Goal: Task Accomplishment & Management: Manage account settings

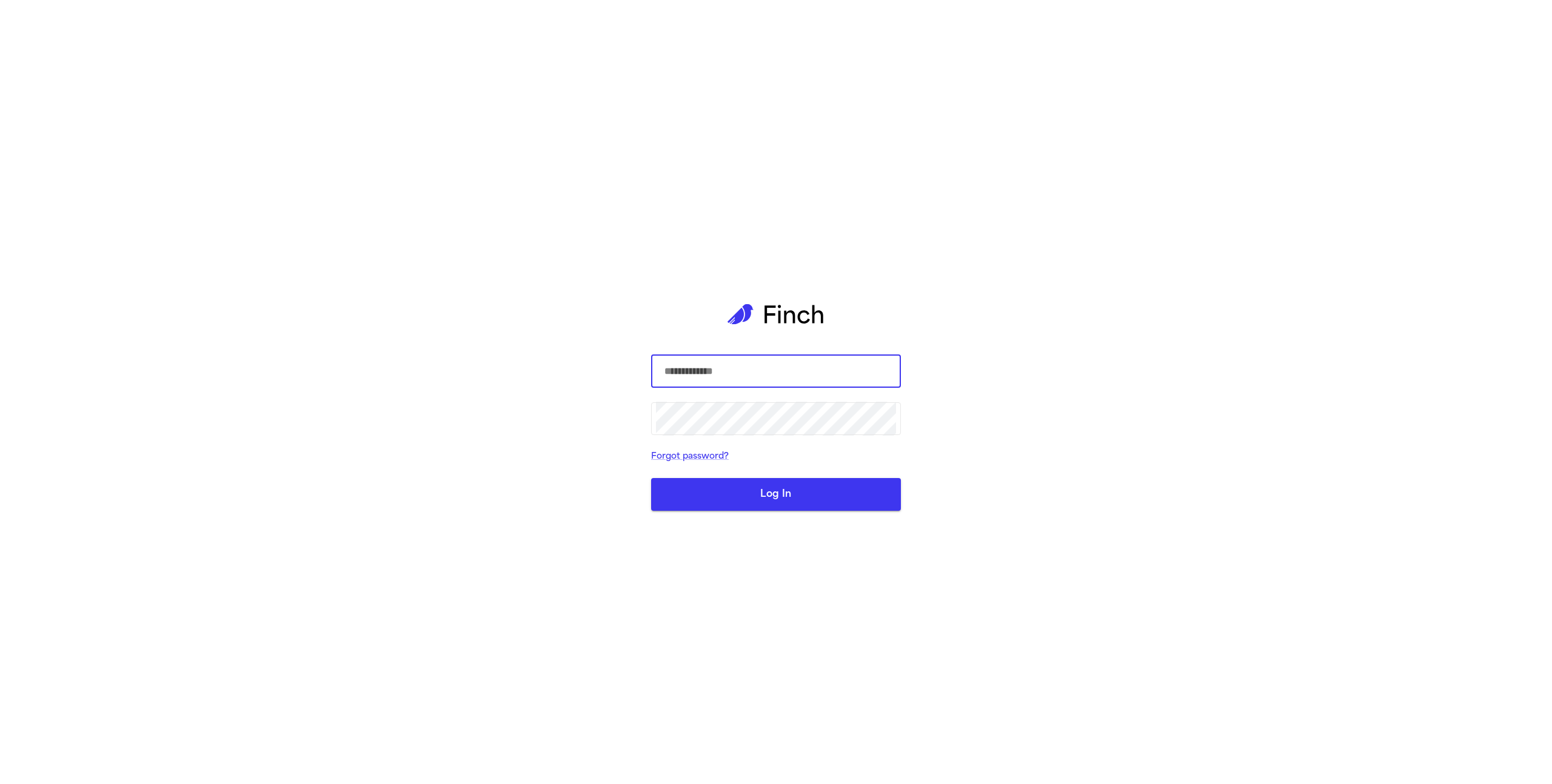
type input "*"
click at [0, 783] on com-1password-button at bounding box center [0, 784] width 0 height 0
type input "**********"
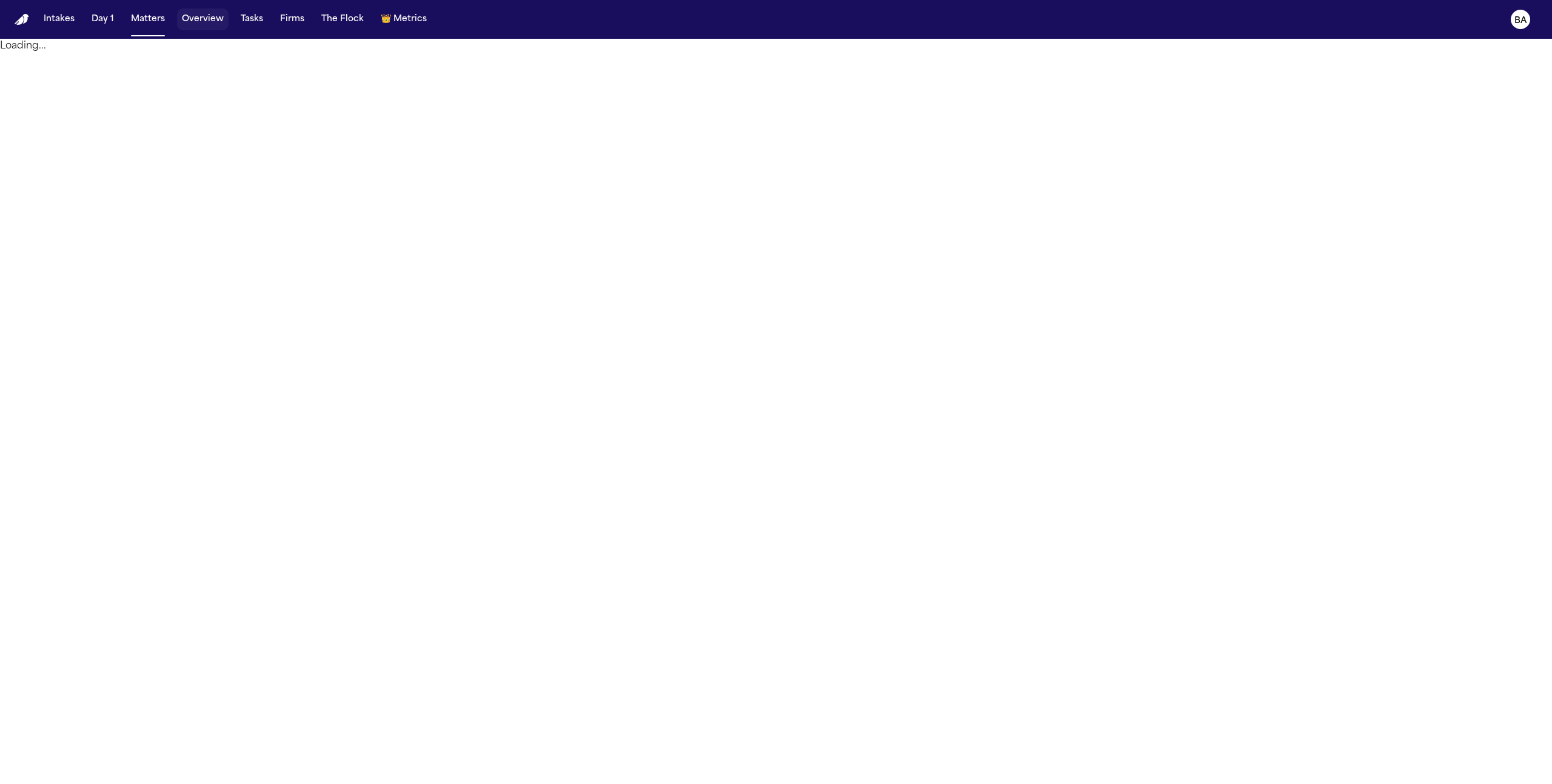
click at [195, 15] on button "Overview" at bounding box center [202, 19] width 51 height 22
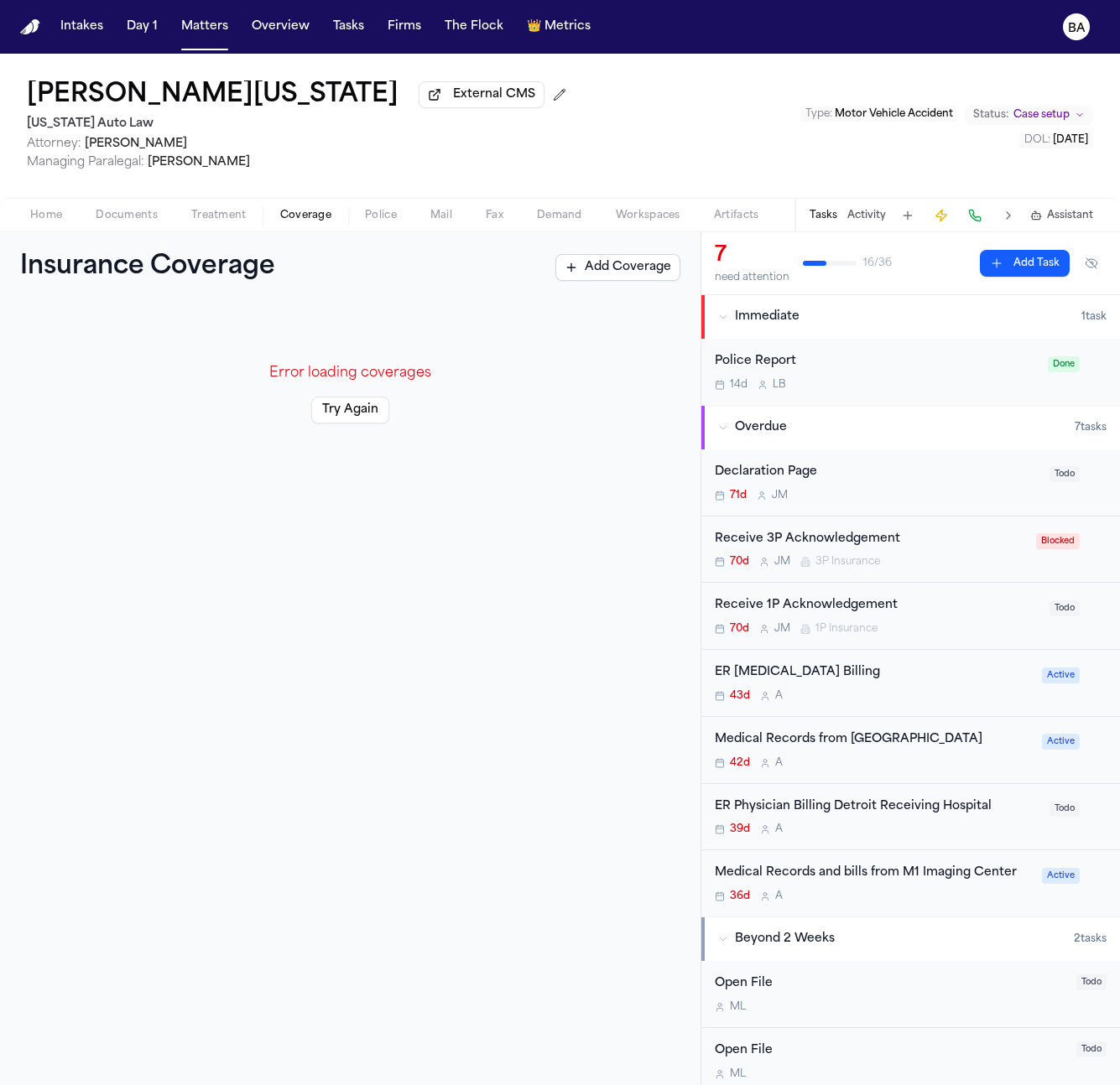
click at [139, 202] on div "Home Documents Treatment Coverage Police Mail Fax Demand Workspaces Artifacts T…" at bounding box center [560, 215] width 1120 height 33
click at [139, 211] on span "Documents" at bounding box center [126, 215] width 62 height 13
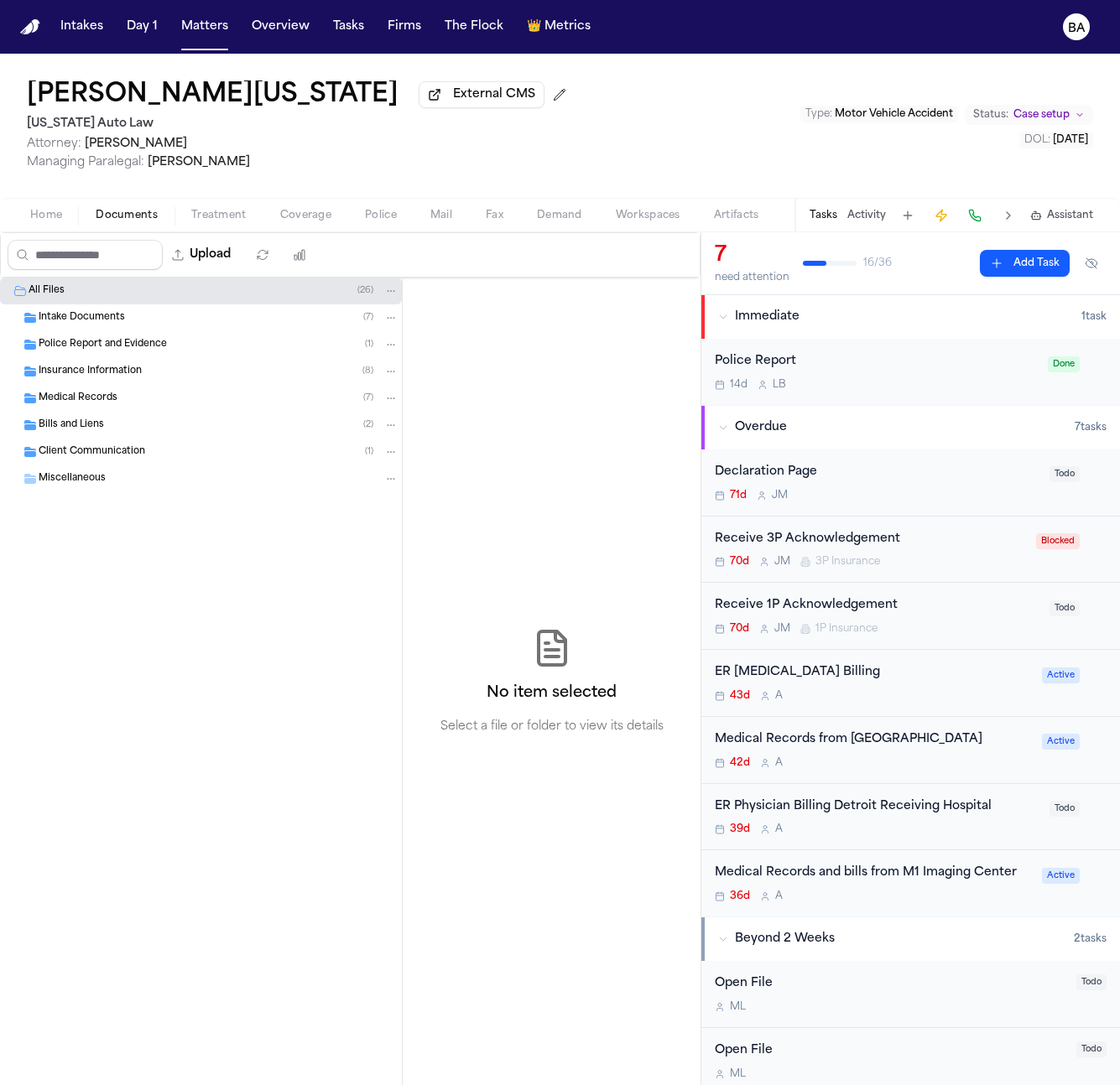
click at [168, 376] on div "Insurance Information ( 8 )" at bounding box center [218, 371] width 360 height 15
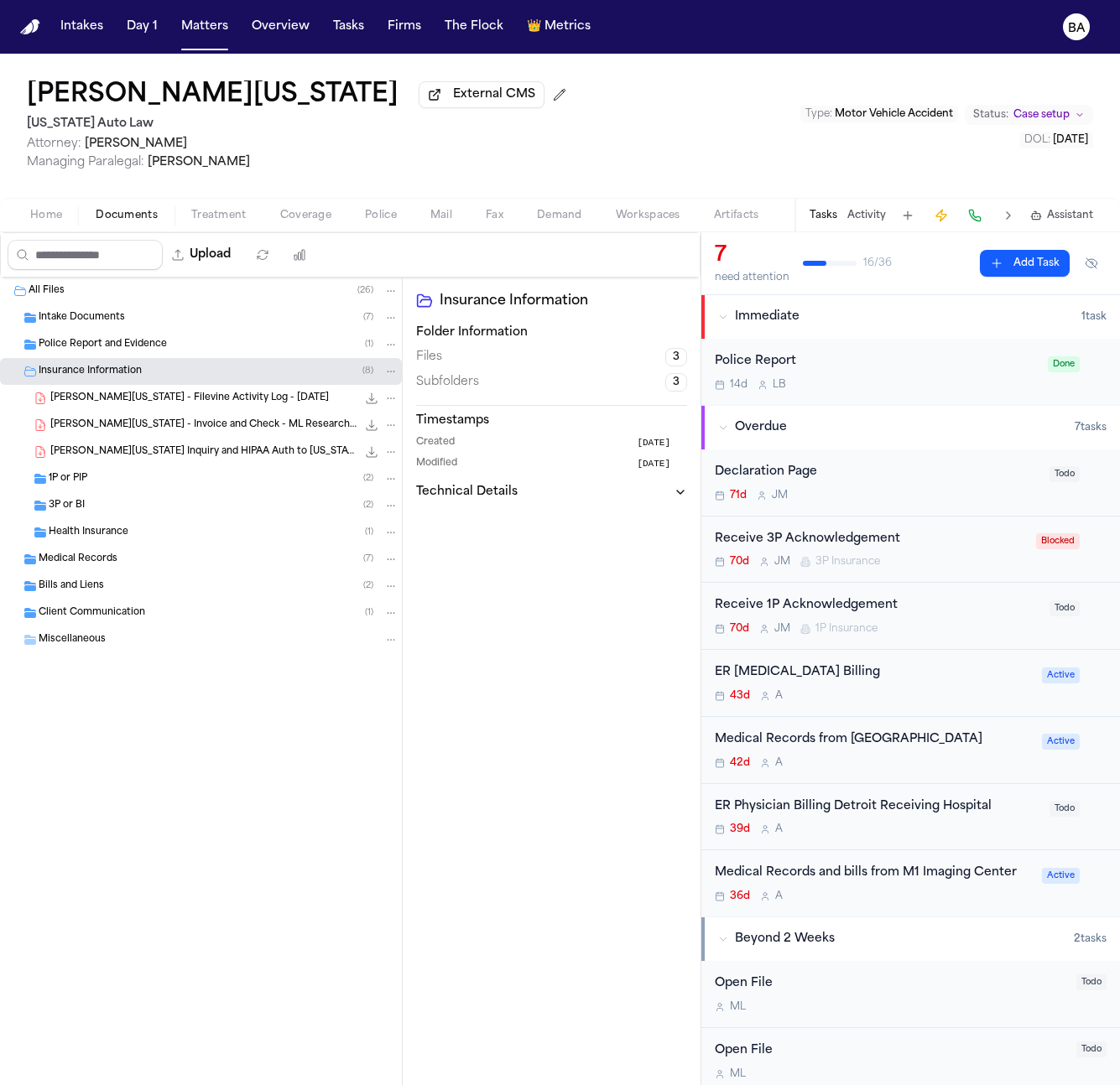
click at [172, 406] on span "S. Washington - Filevine Activity Log - 8.19.25" at bounding box center [189, 399] width 278 height 14
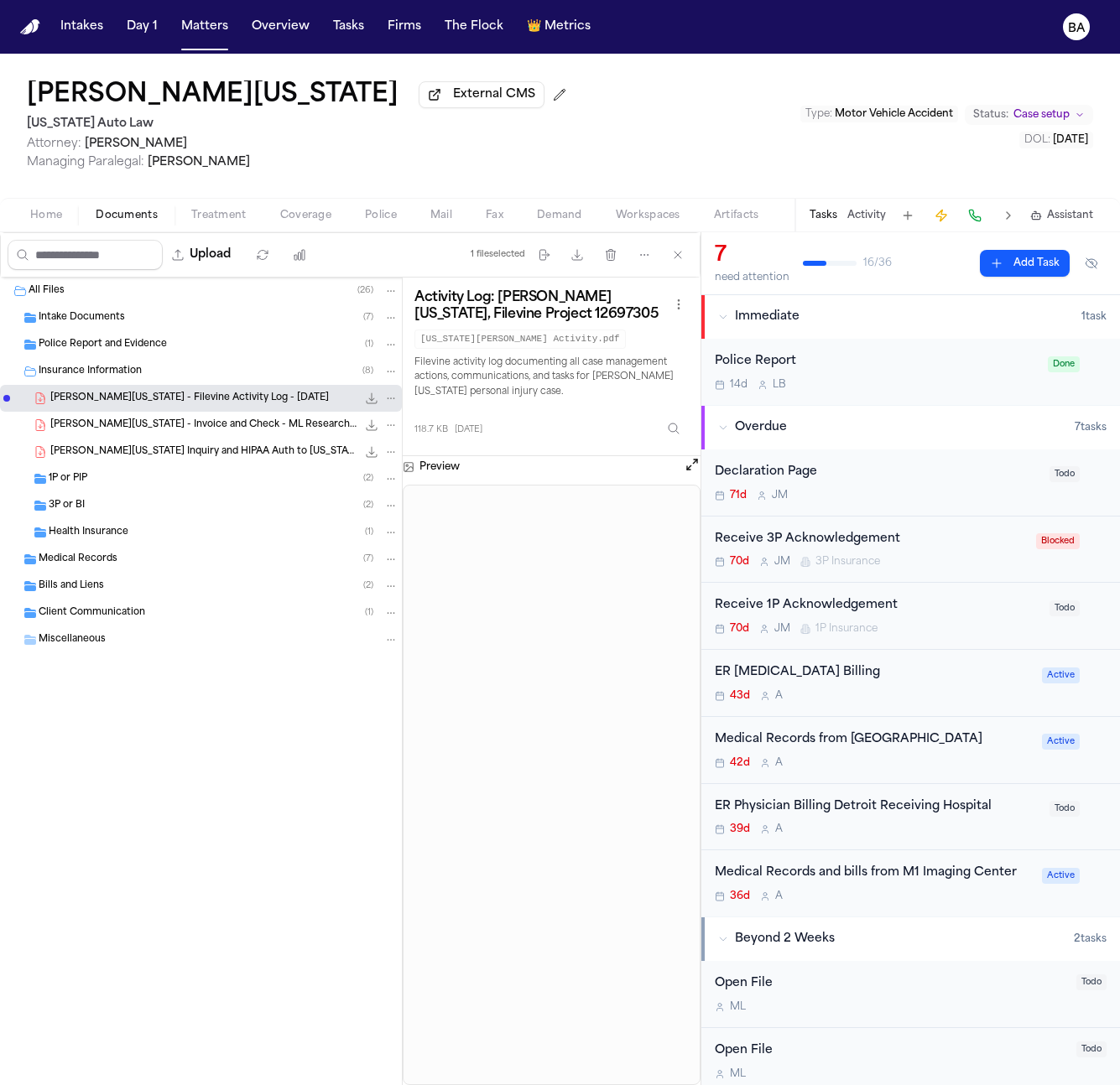
click at [180, 428] on span "S. Washington - Invoice and Check - ML Research Group - 8.13.25" at bounding box center [203, 425] width 306 height 14
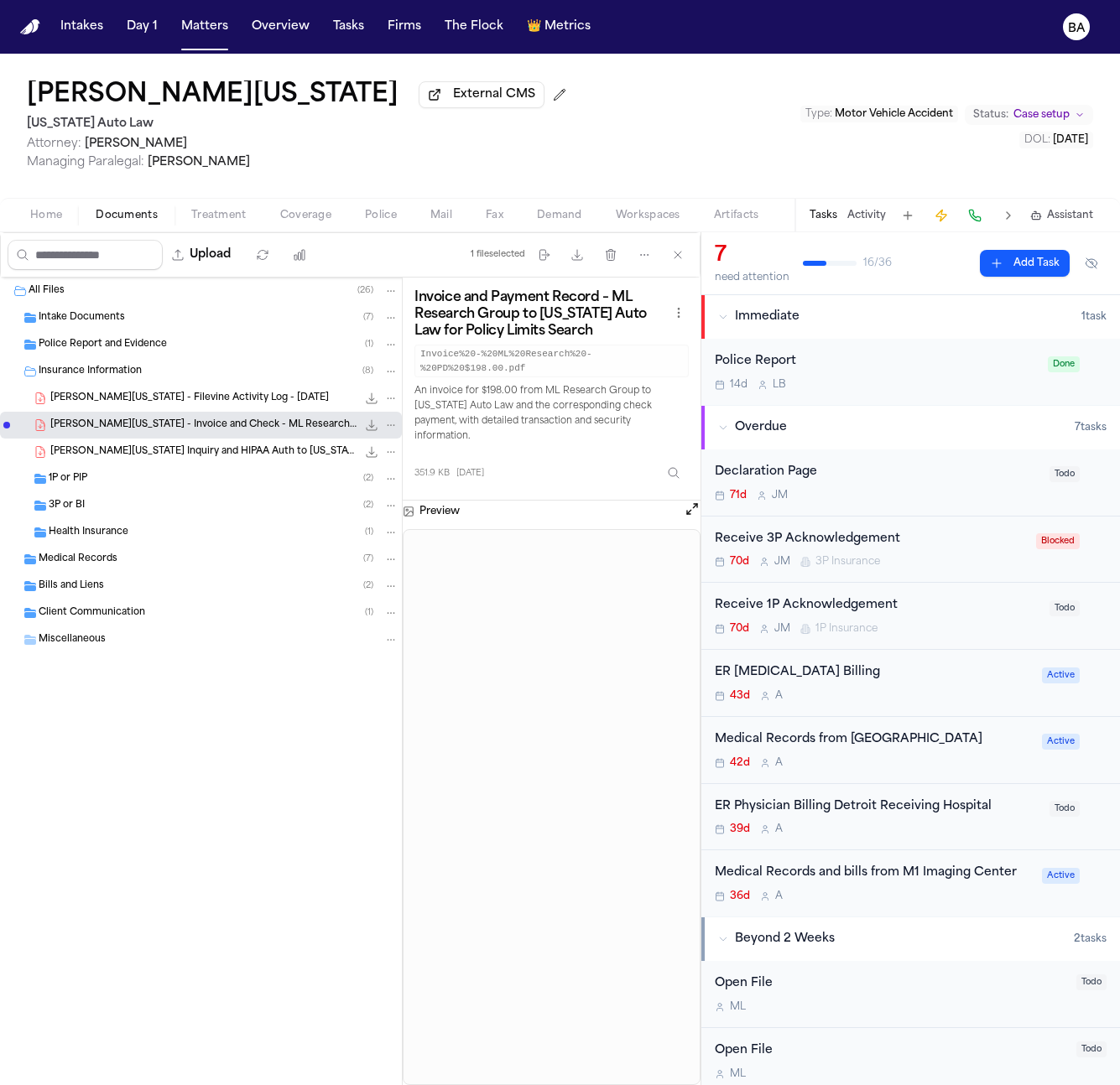
click at [185, 439] on div "S. Washington - Invoice and Check - ML Research Group - 8.13.25 351.9 KB • PDF" at bounding box center [201, 425] width 402 height 27
click at [182, 460] on span "S. Washington - Lien Inquiry and HIPAA Auth to Michigan Dept of Health - 8.26.25" at bounding box center [203, 453] width 306 height 14
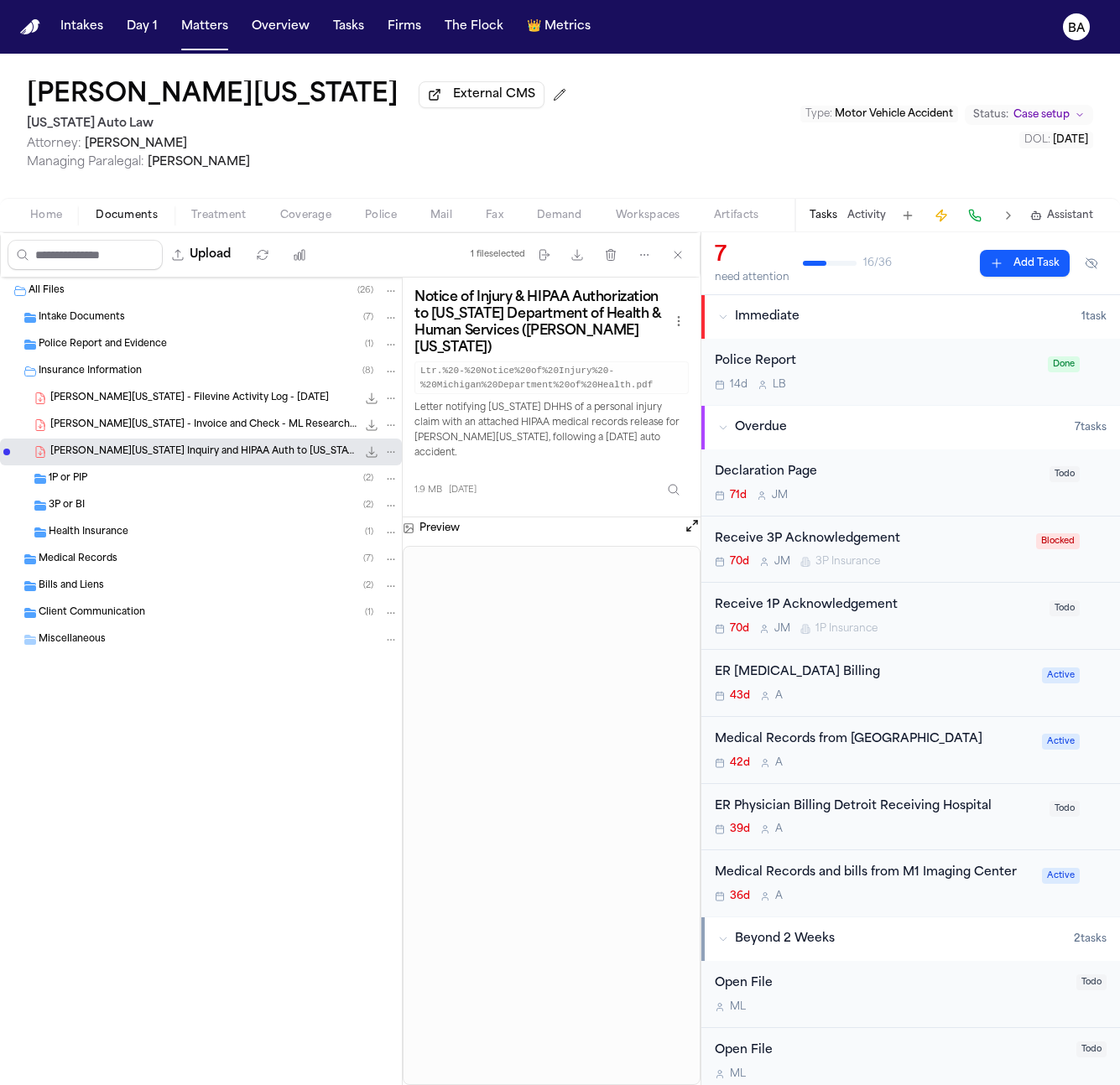
click at [175, 491] on div "1P or PIP ( 2 )" at bounding box center [201, 479] width 402 height 27
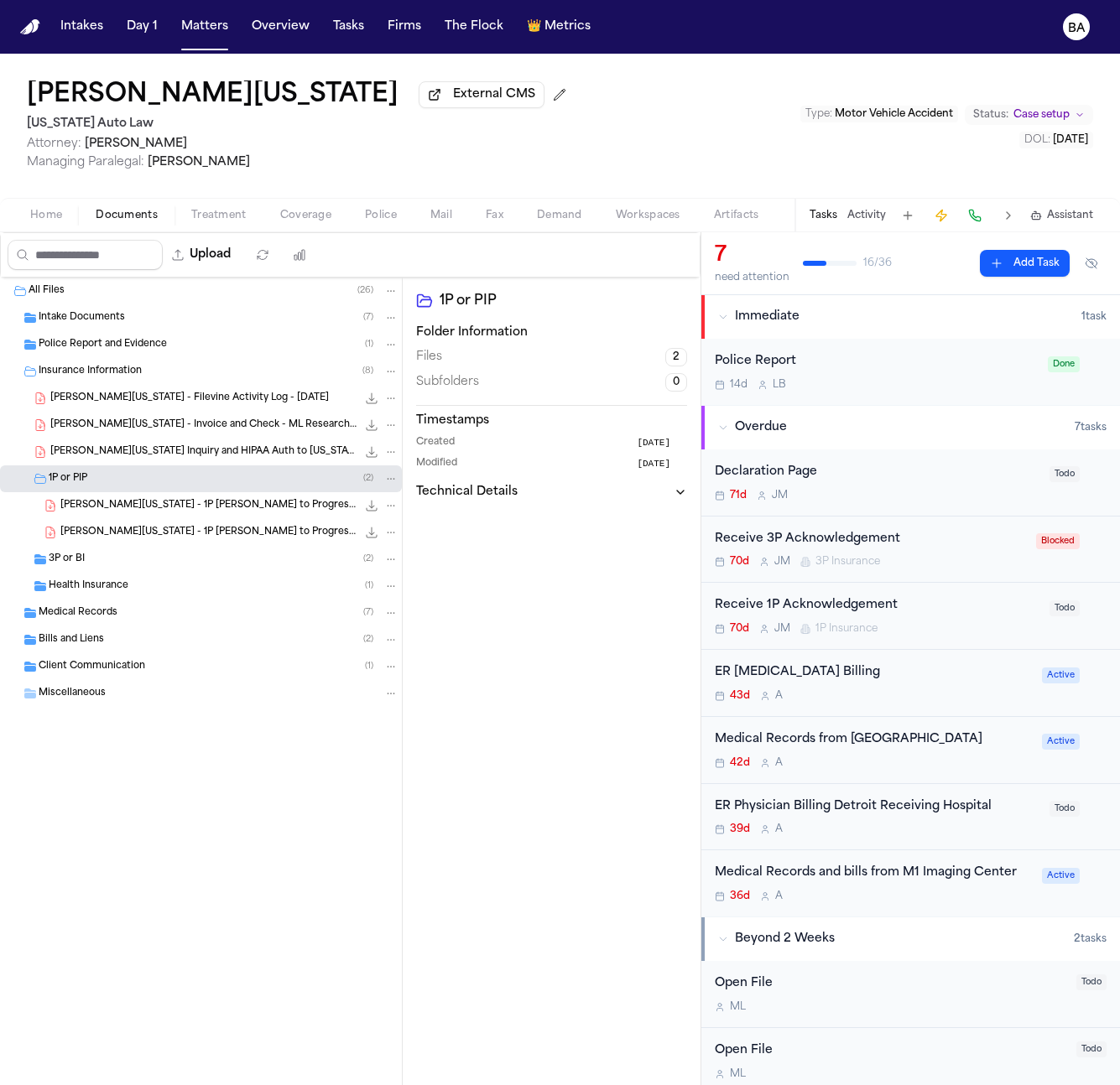
click at [167, 556] on div "3P or BI ( 2 )" at bounding box center [223, 559] width 350 height 15
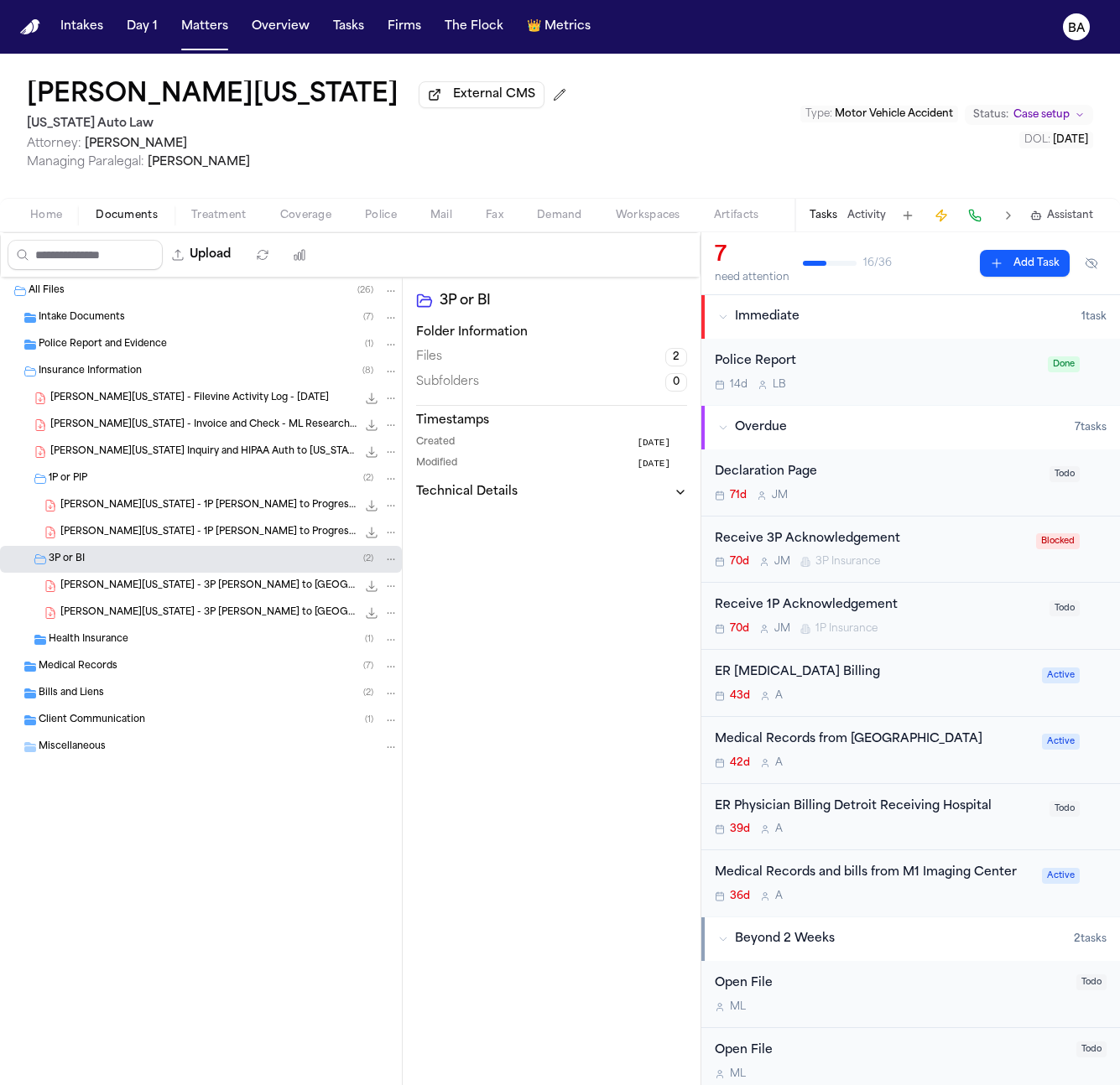
click at [322, 207] on div "Home Documents Treatment Coverage Police Mail Fax Demand Workspaces Artifacts T…" at bounding box center [560, 215] width 1120 height 33
click at [318, 220] on span "Coverage" at bounding box center [305, 215] width 51 height 13
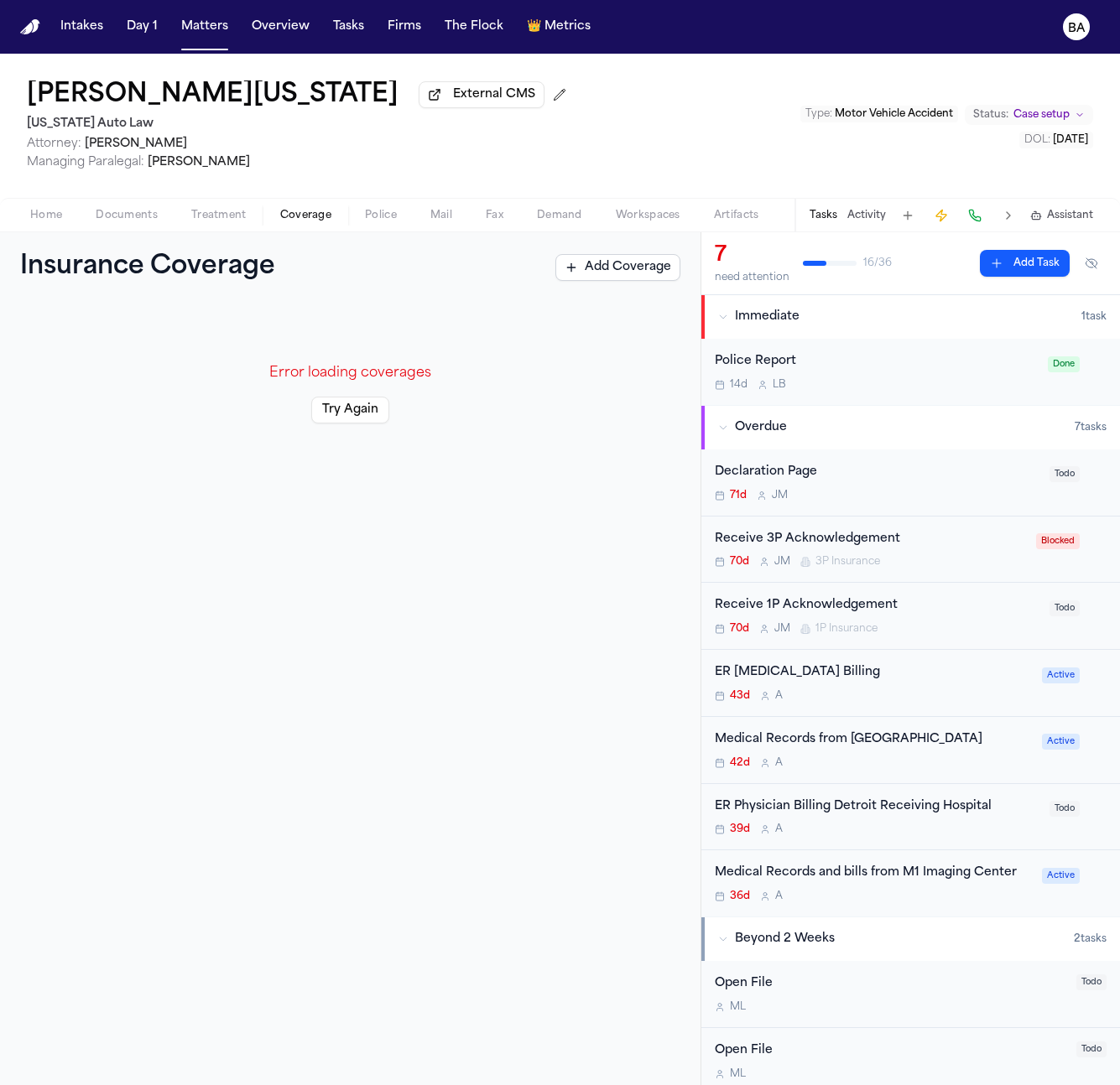
click at [289, 14] on button "Overview" at bounding box center [280, 26] width 71 height 30
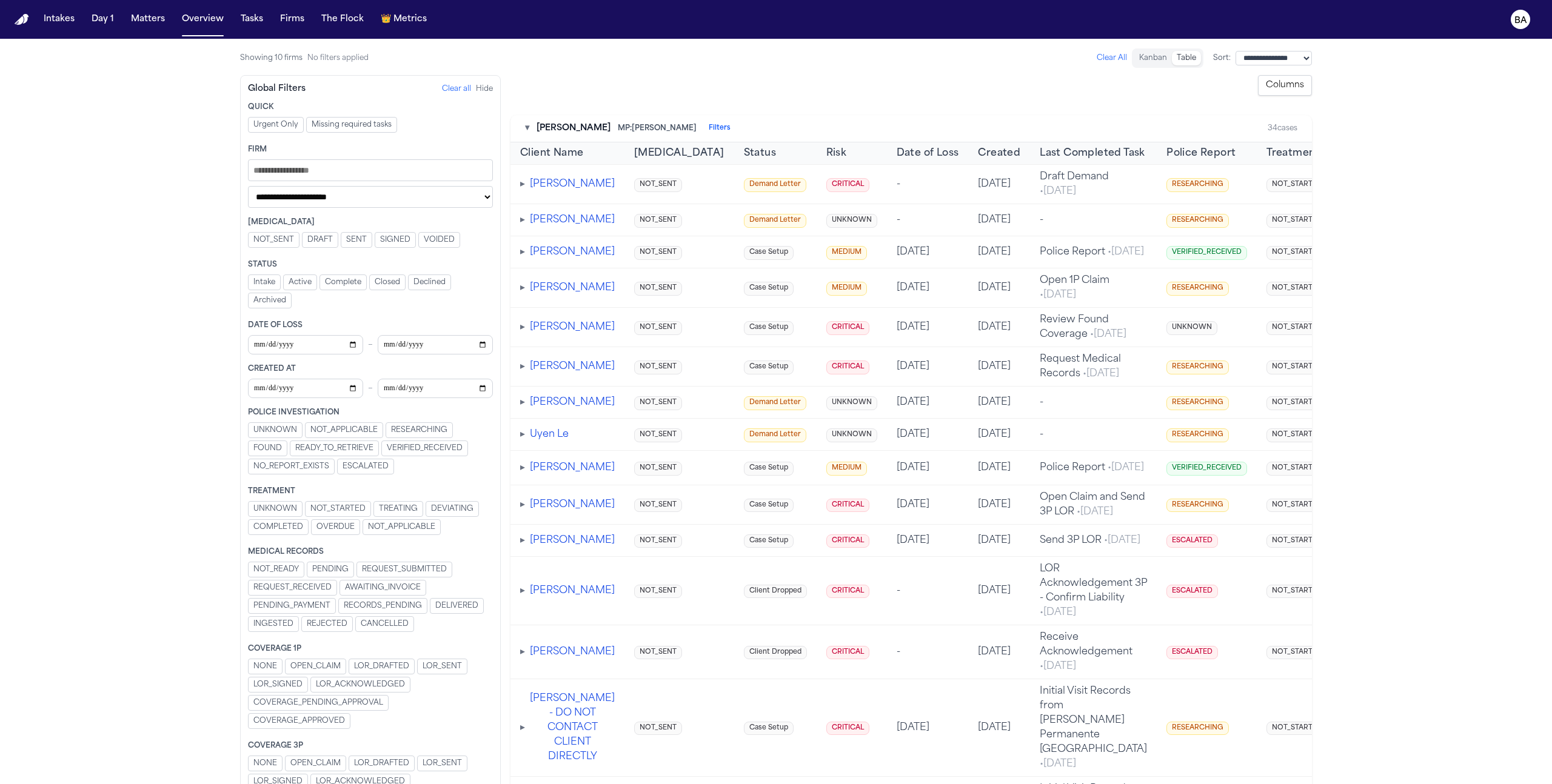
click at [809, 90] on button "Columns" at bounding box center [1284, 86] width 54 height 21
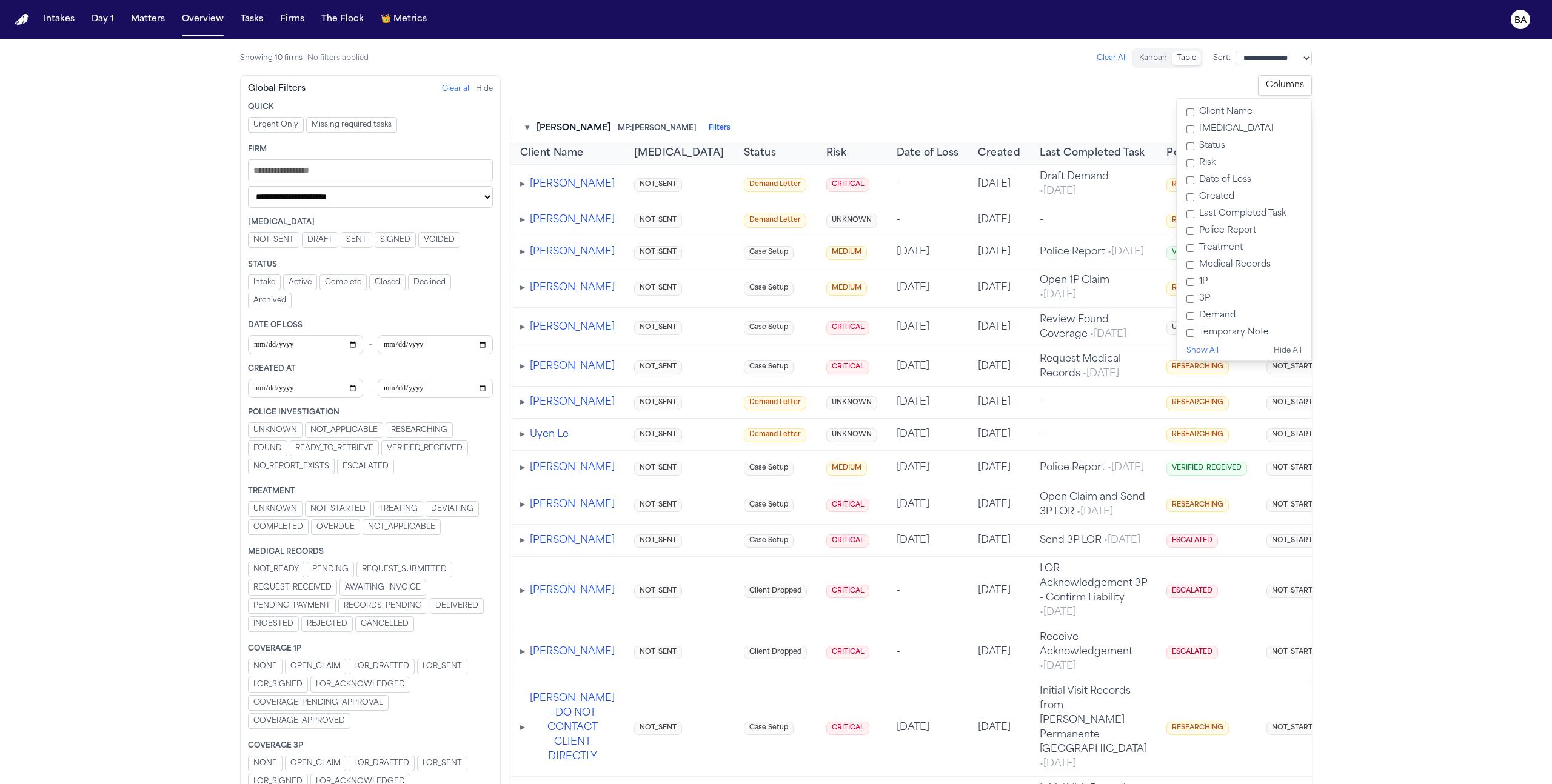
click at [809, 90] on button "Columns" at bounding box center [1284, 86] width 54 height 21
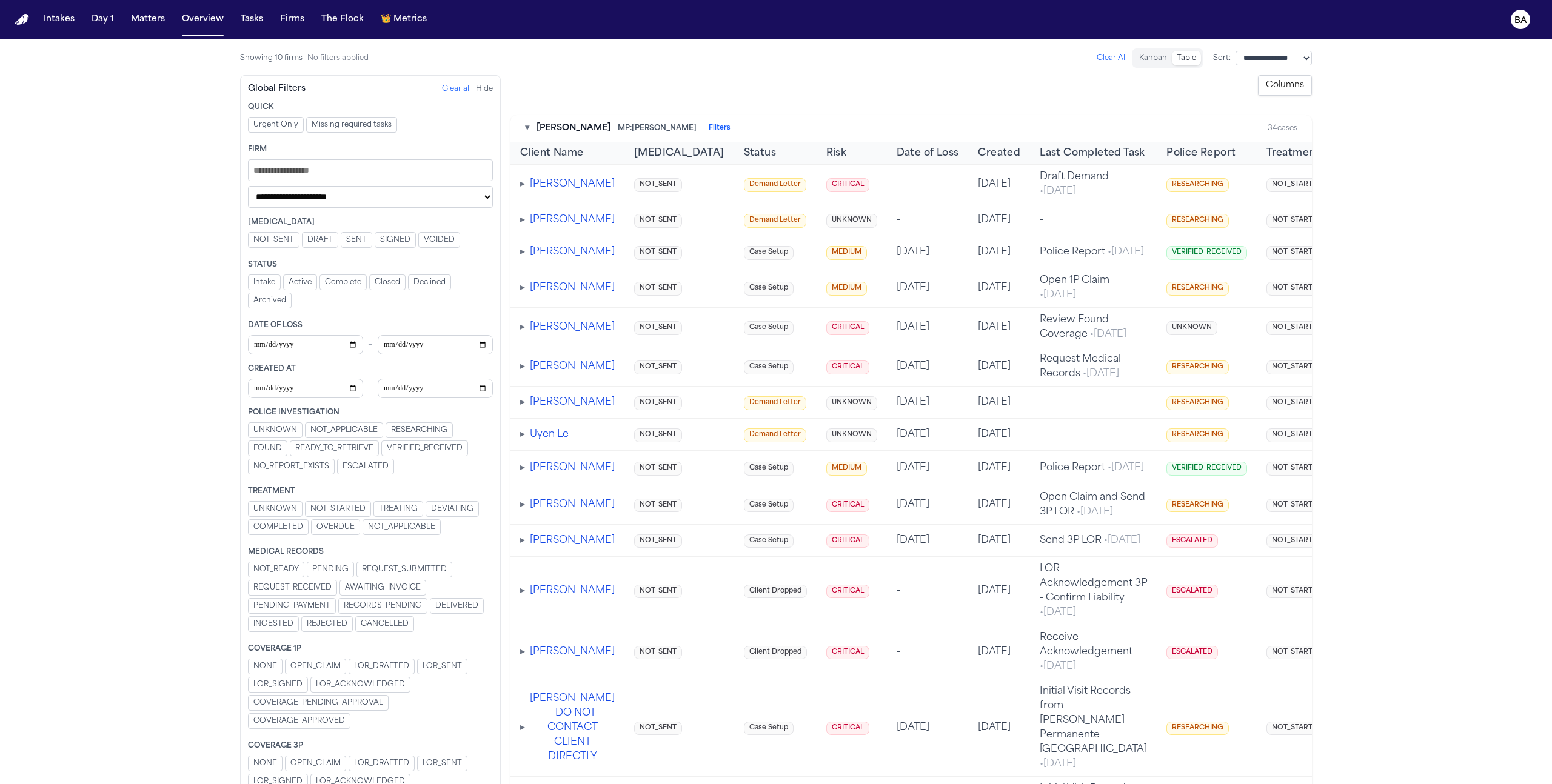
click at [809, 93] on button "Columns" at bounding box center [1284, 86] width 54 height 21
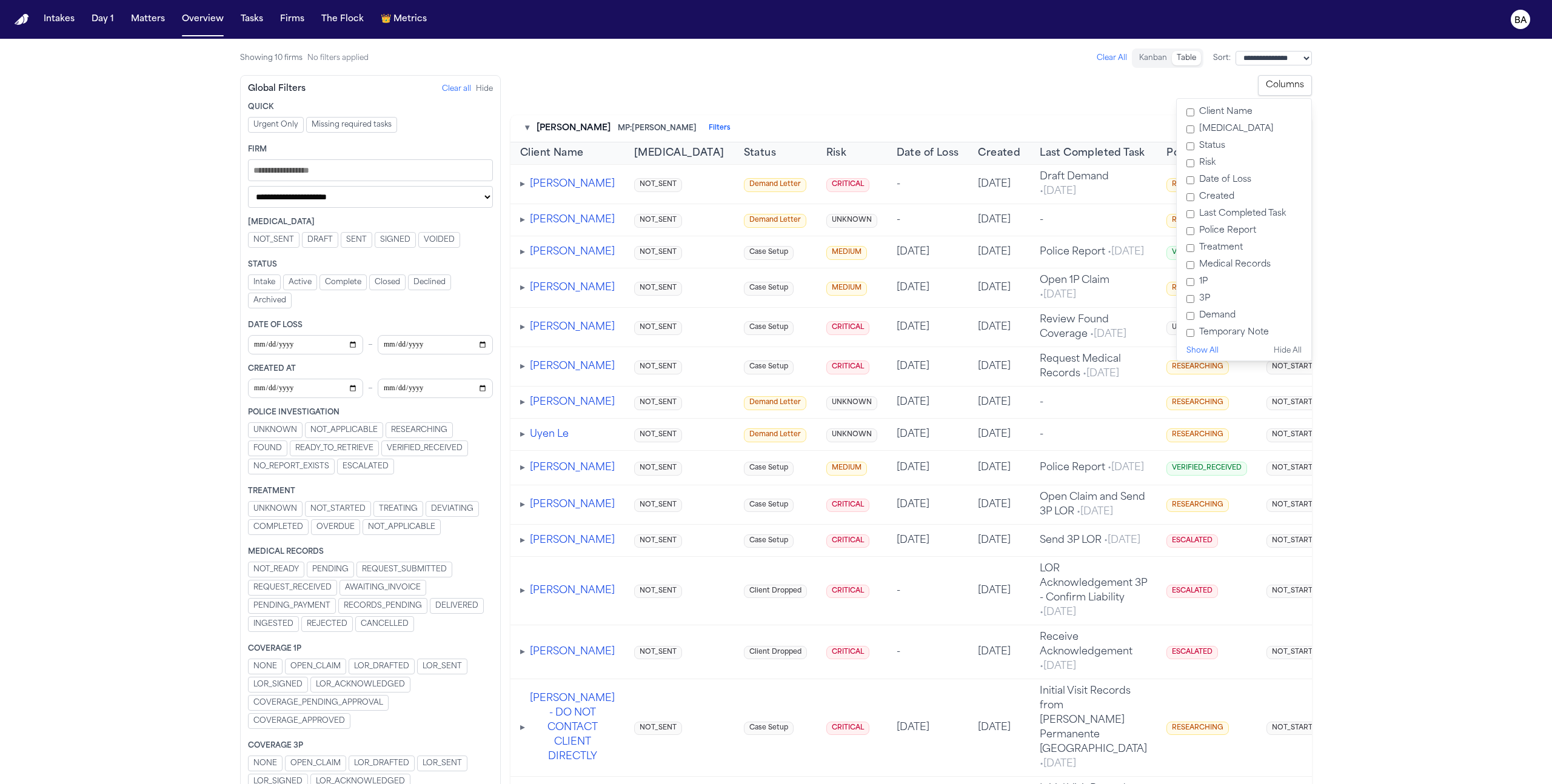
click at [709, 128] on button "Filters" at bounding box center [720, 128] width 22 height 10
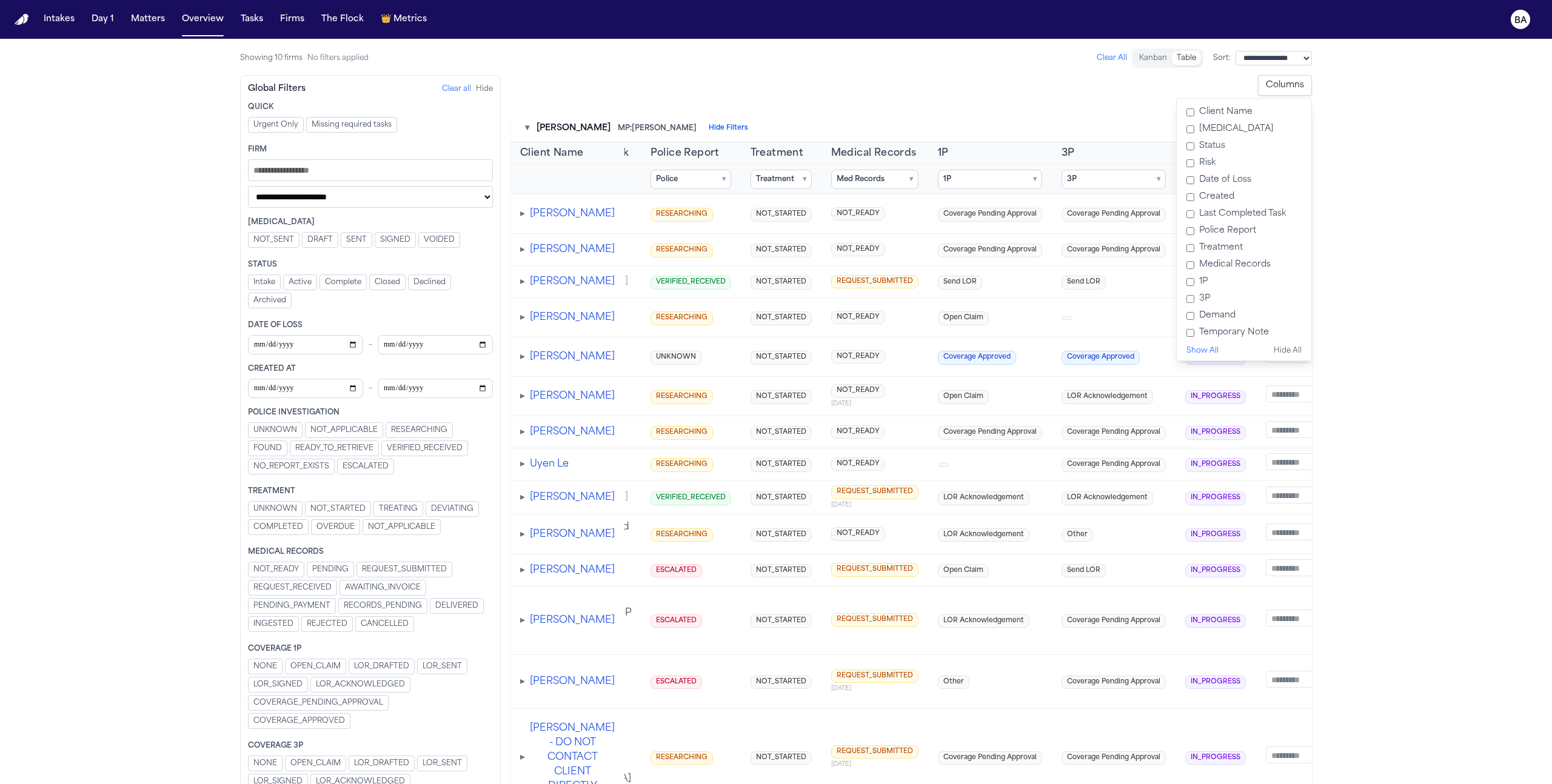
scroll to position [0, 724]
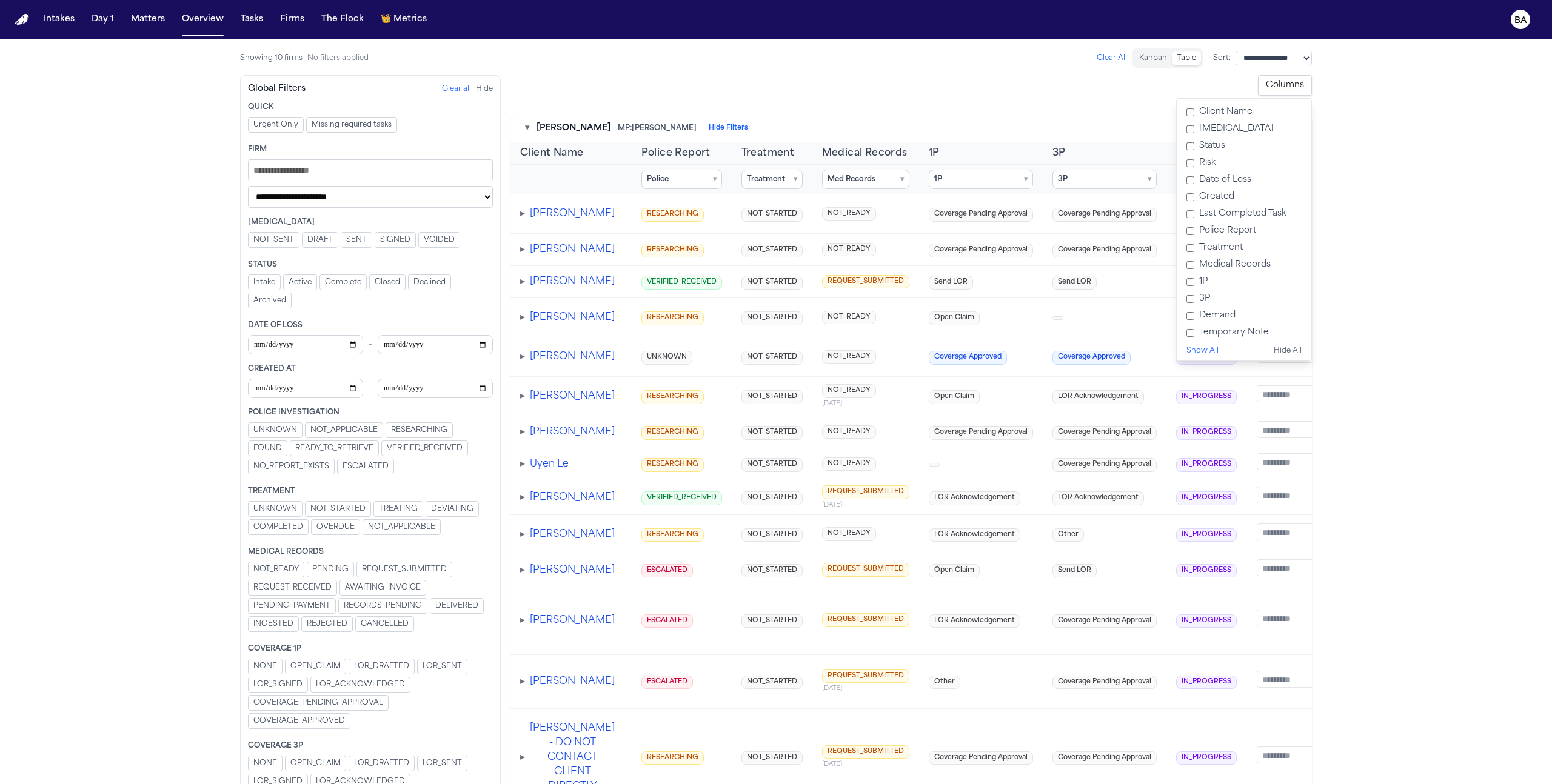
click at [809, 443] on main "**********" at bounding box center [776, 411] width 1552 height 745
click at [809, 81] on button "Columns" at bounding box center [1284, 86] width 54 height 21
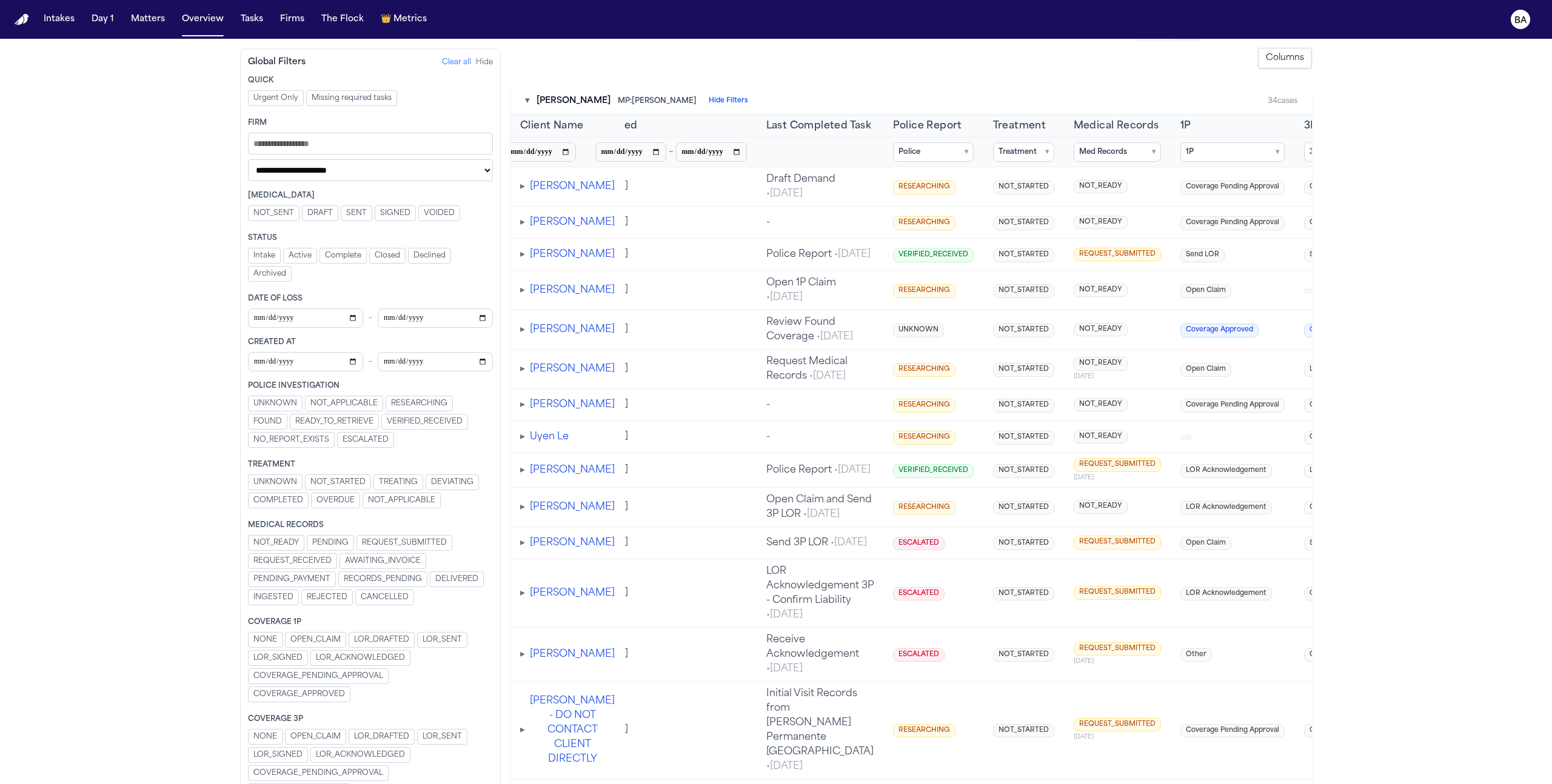
scroll to position [0, 503]
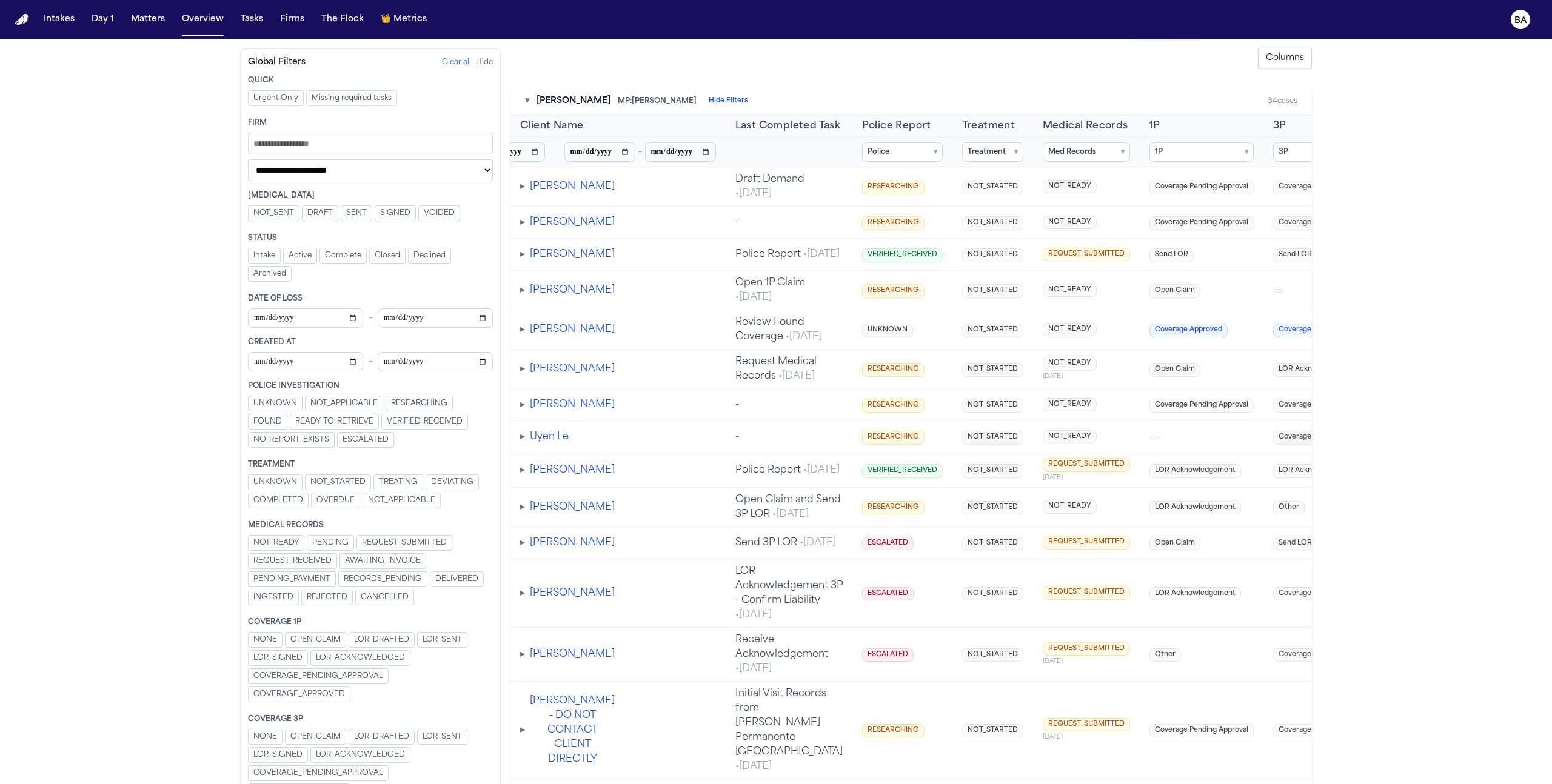
click at [749, 257] on span "Police Report • Sep 3, 2025" at bounding box center [787, 254] width 104 height 10
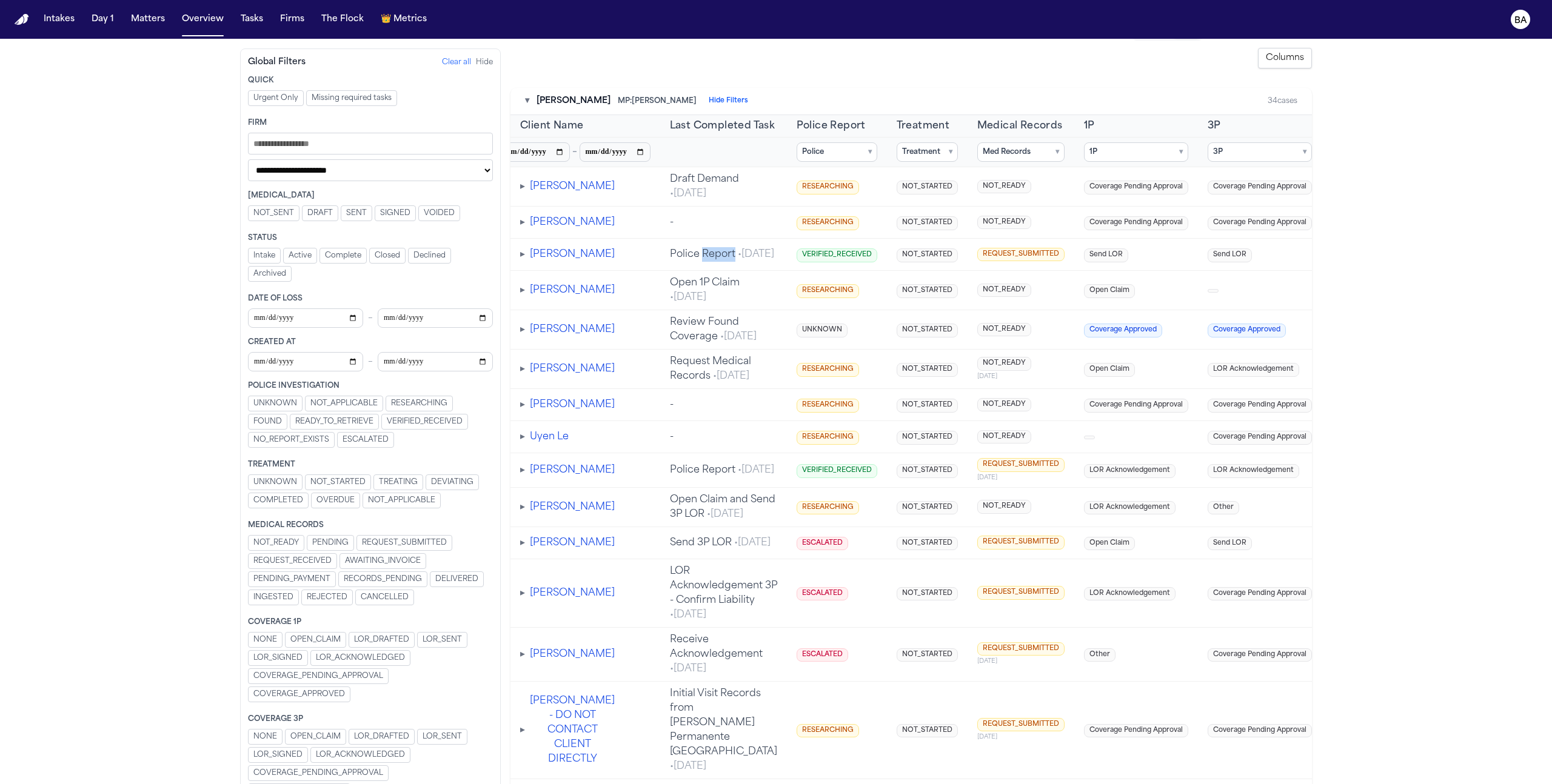
scroll to position [0, 571]
click at [801, 271] on td "VERIFIED_RECEIVED" at bounding box center [834, 255] width 100 height 32
click at [523, 259] on span "▸" at bounding box center [522, 254] width 5 height 10
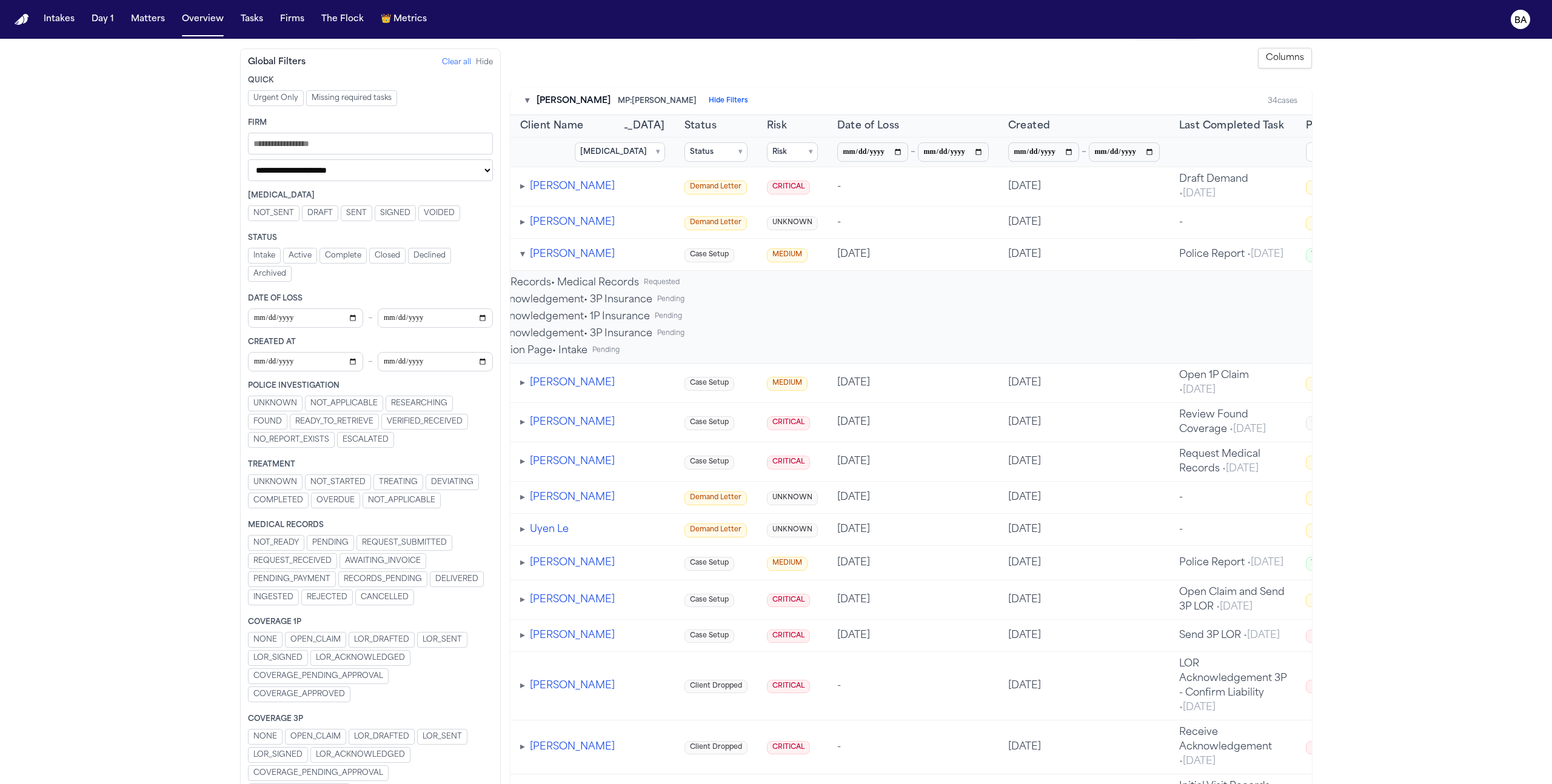
scroll to position [0, 0]
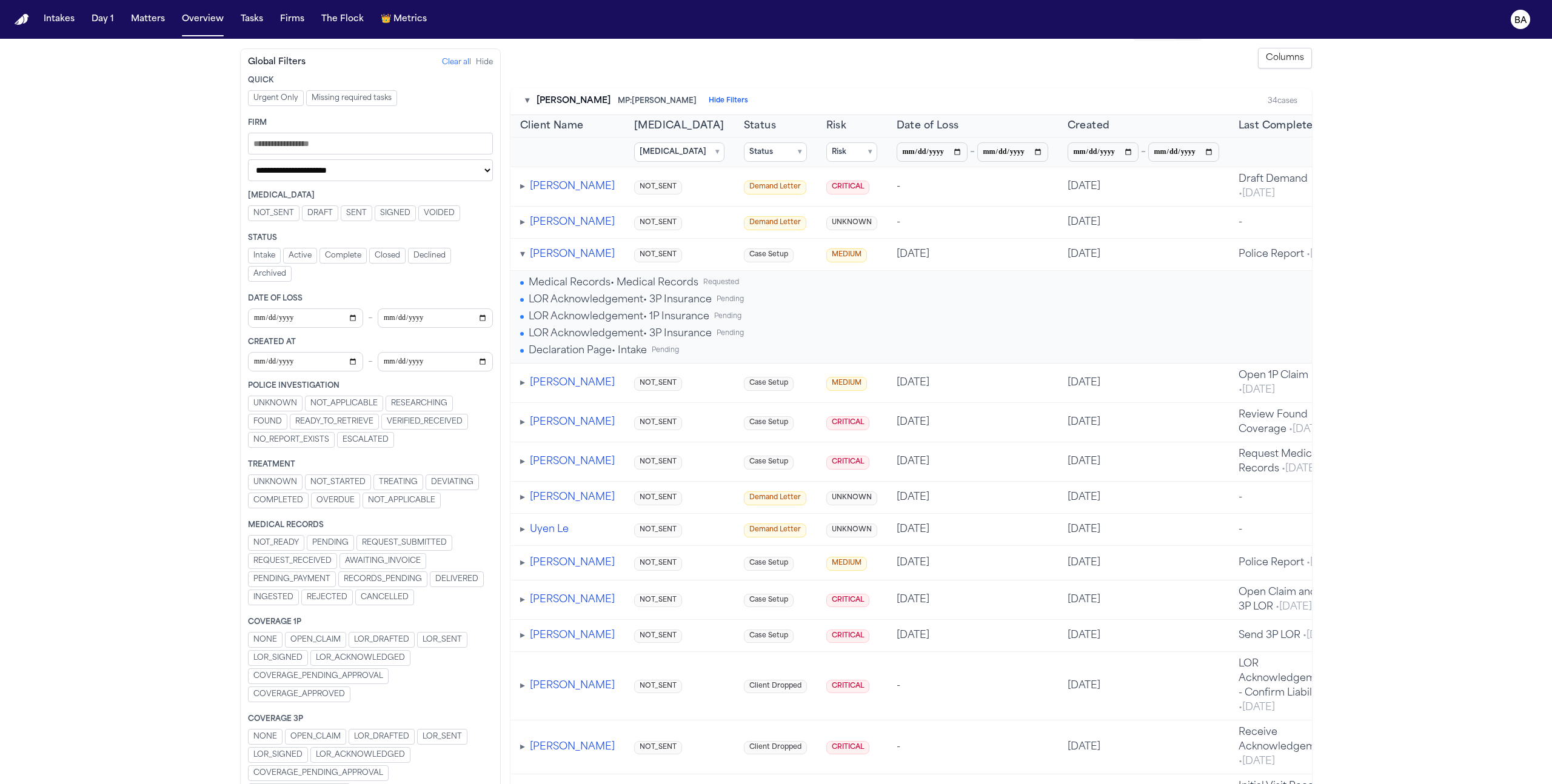
click at [809, 62] on button "Columns" at bounding box center [1284, 58] width 54 height 21
click at [809, 102] on label "[MEDICAL_DATA]" at bounding box center [1244, 101] width 125 height 17
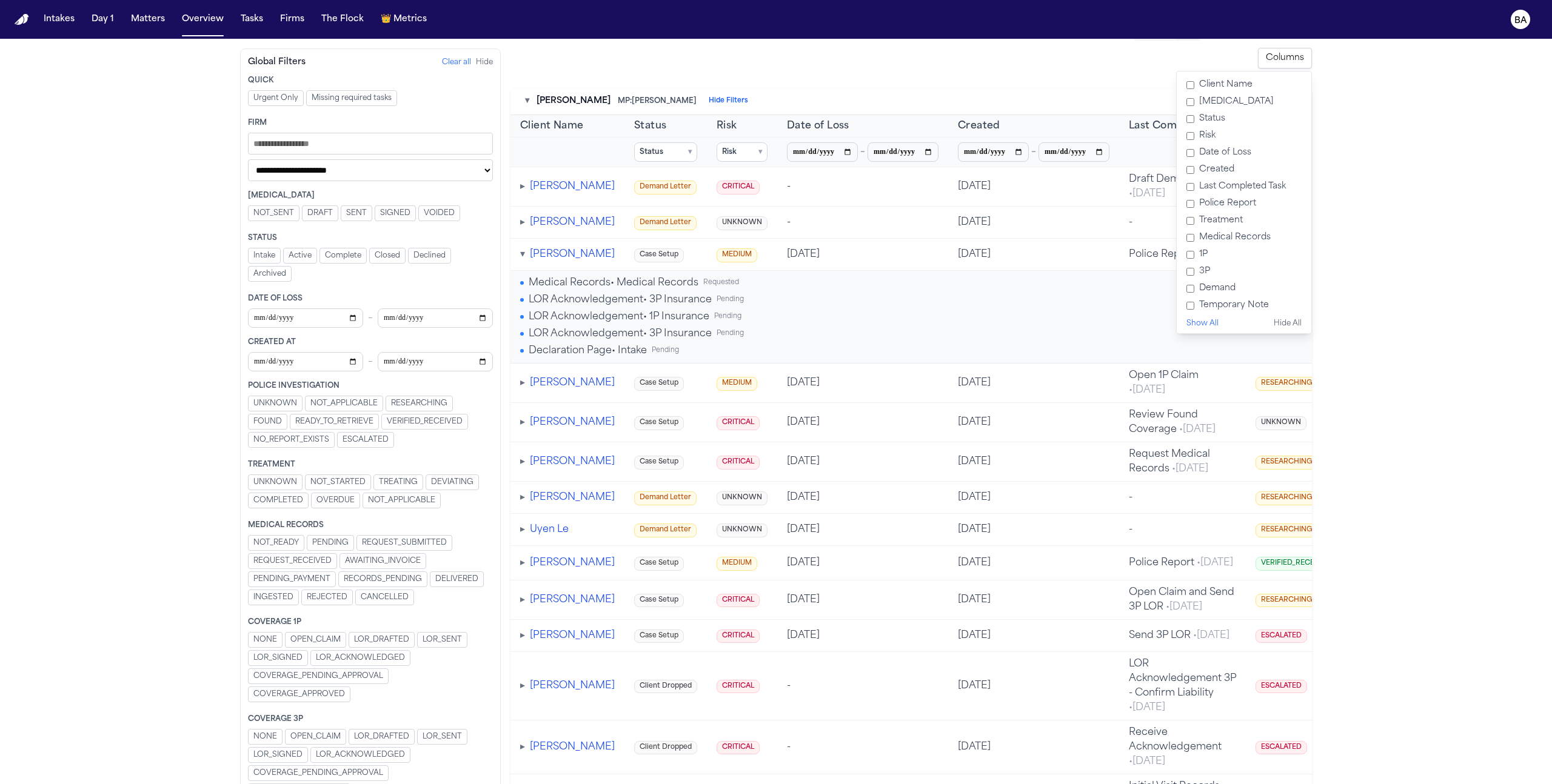
click at [809, 117] on label "Status" at bounding box center [1244, 119] width 125 height 17
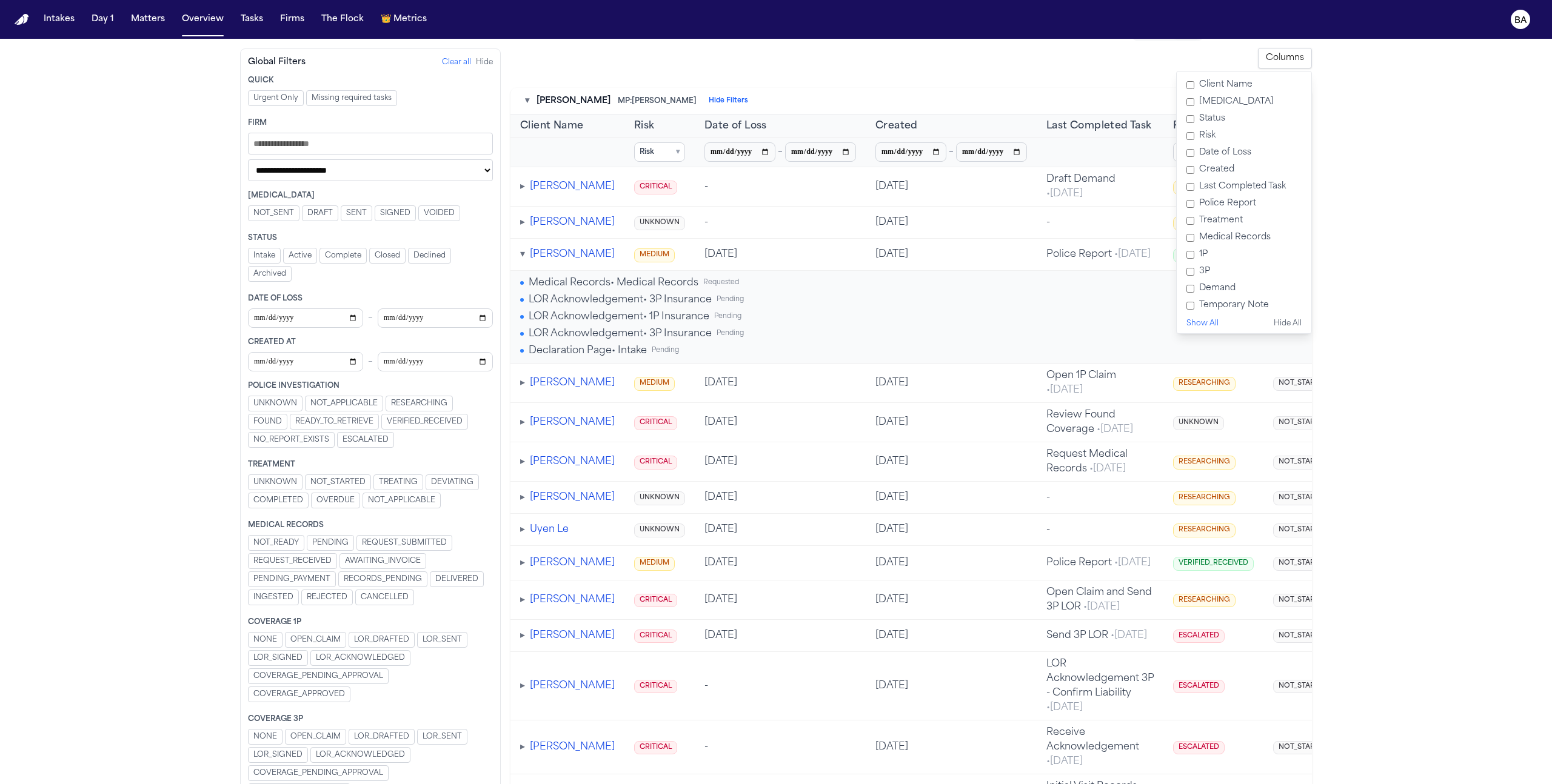
click at [809, 134] on label "Risk" at bounding box center [1244, 136] width 125 height 17
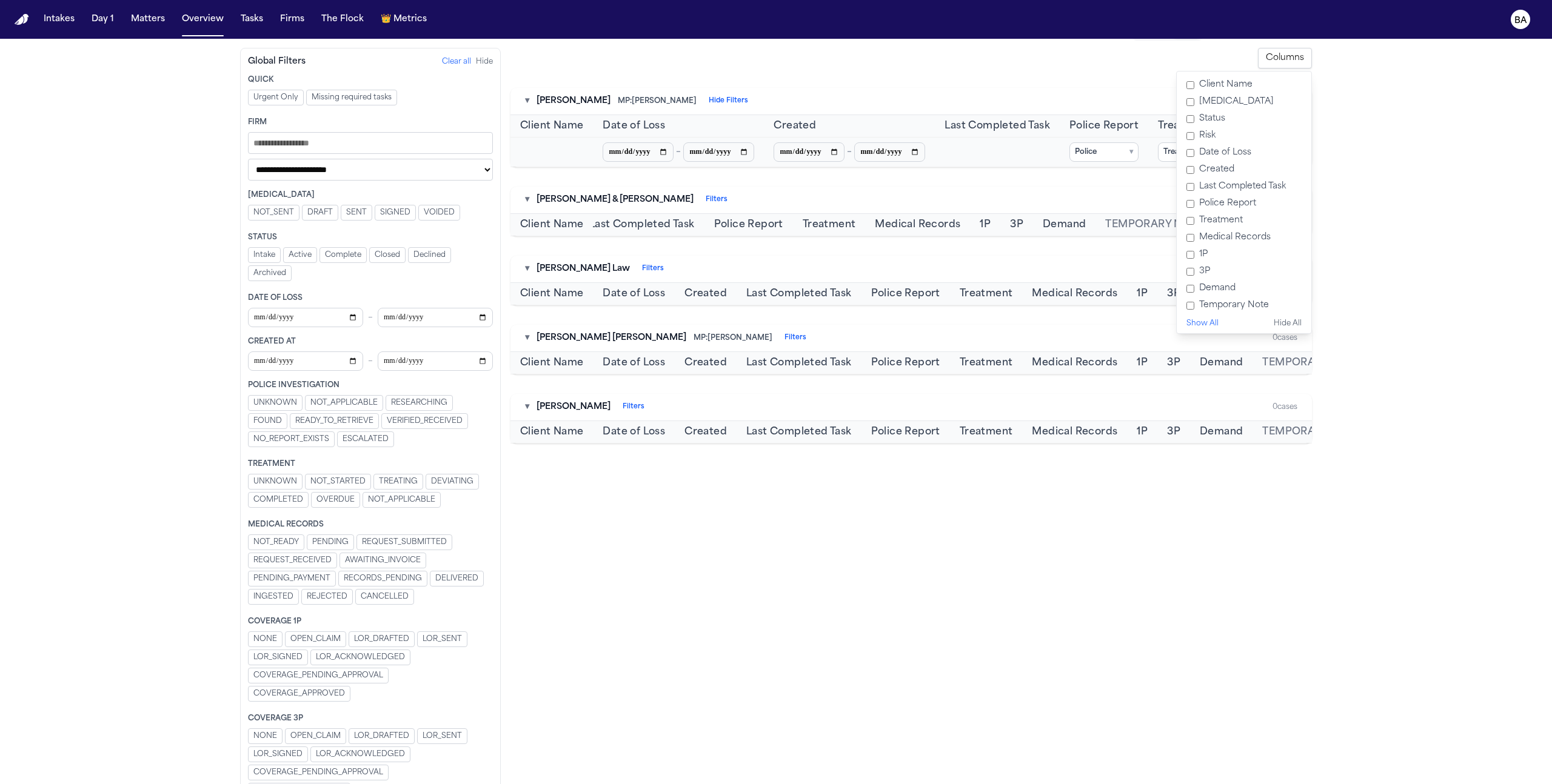
click at [809, 151] on label "Date of Loss" at bounding box center [1244, 153] width 125 height 17
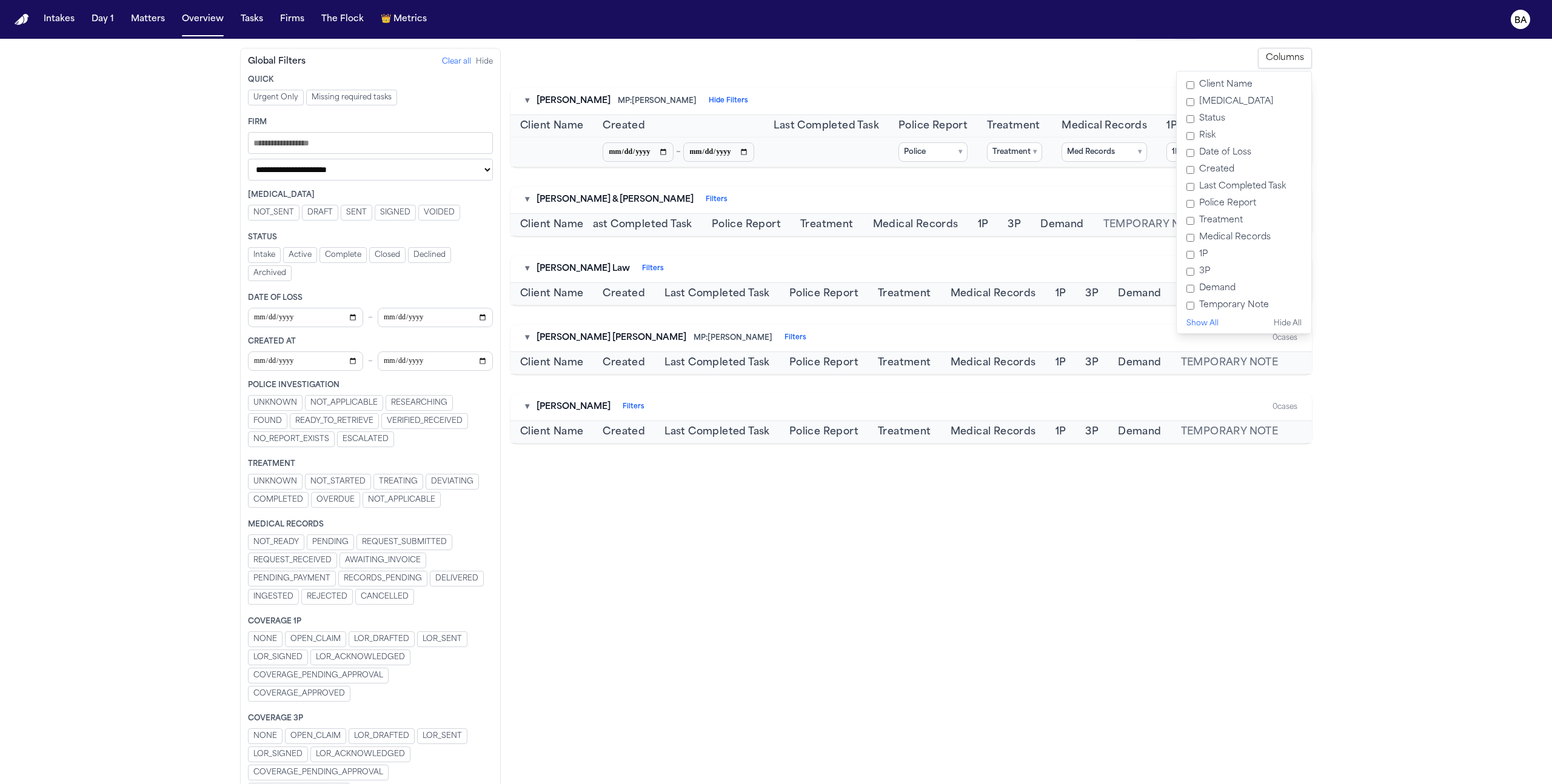
scroll to position [0, 76]
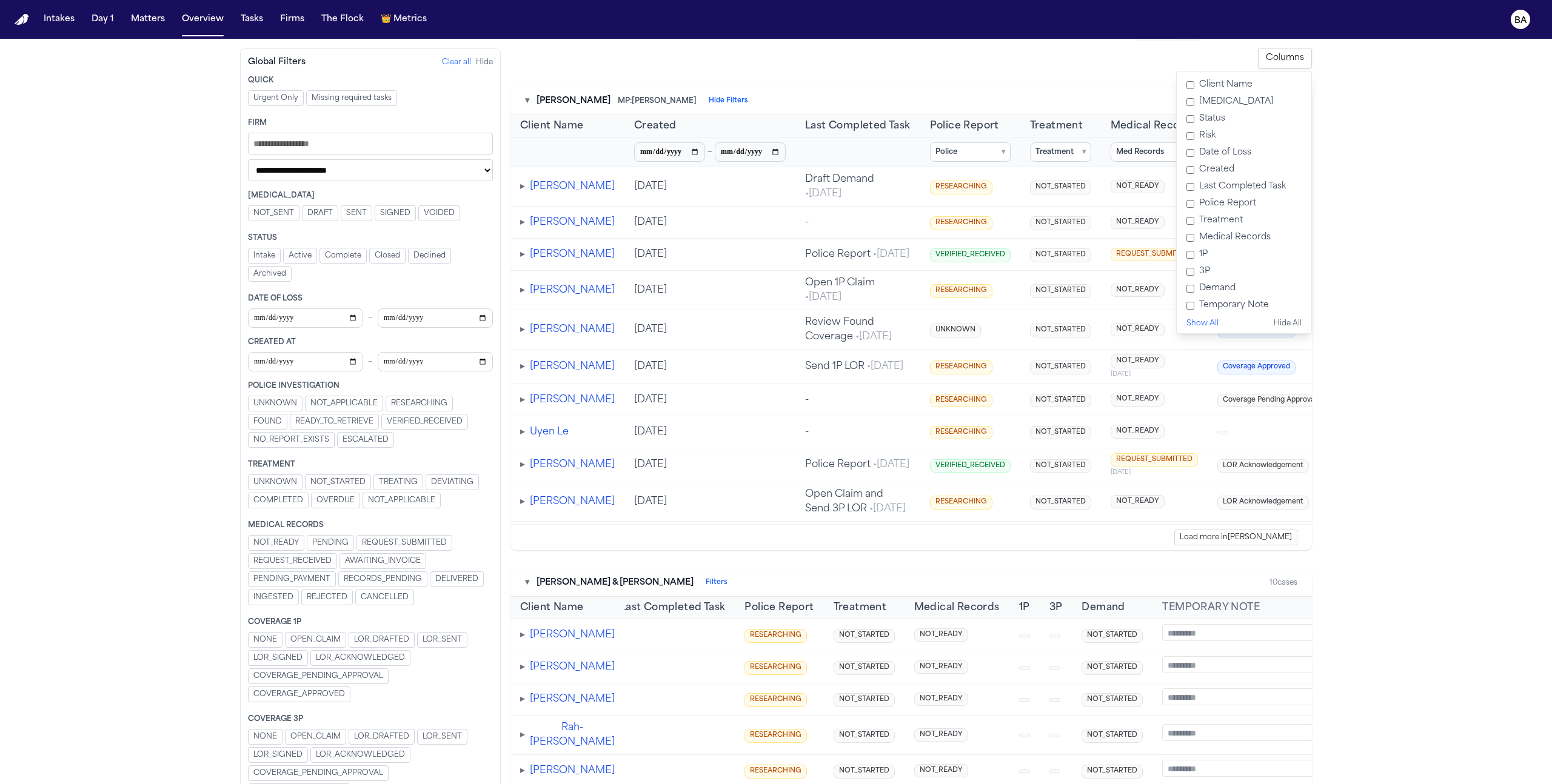
click at [809, 139] on label "Risk" at bounding box center [1244, 136] width 125 height 17
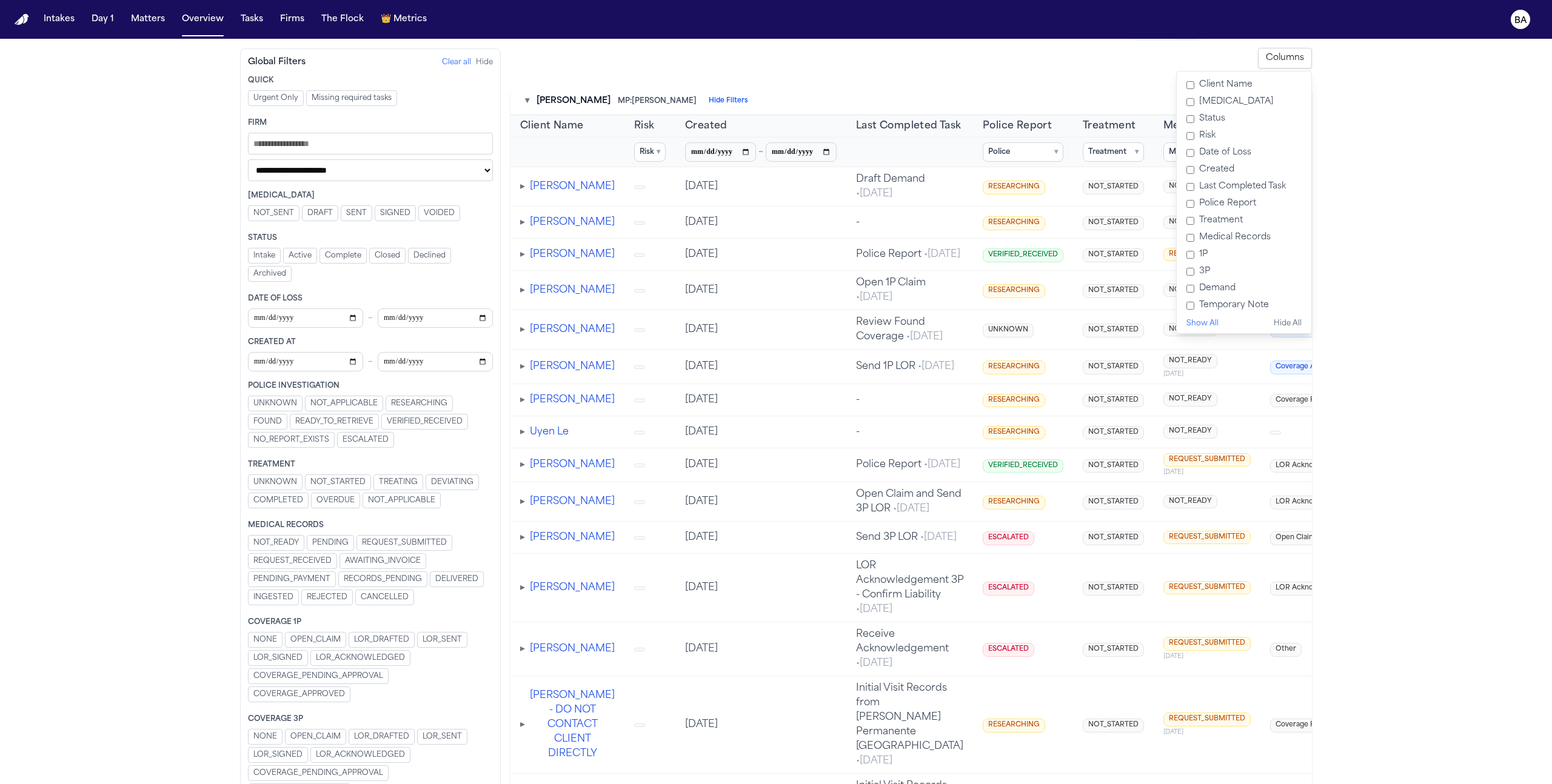
click at [809, 190] on label "Last Completed Task" at bounding box center [1244, 186] width 125 height 17
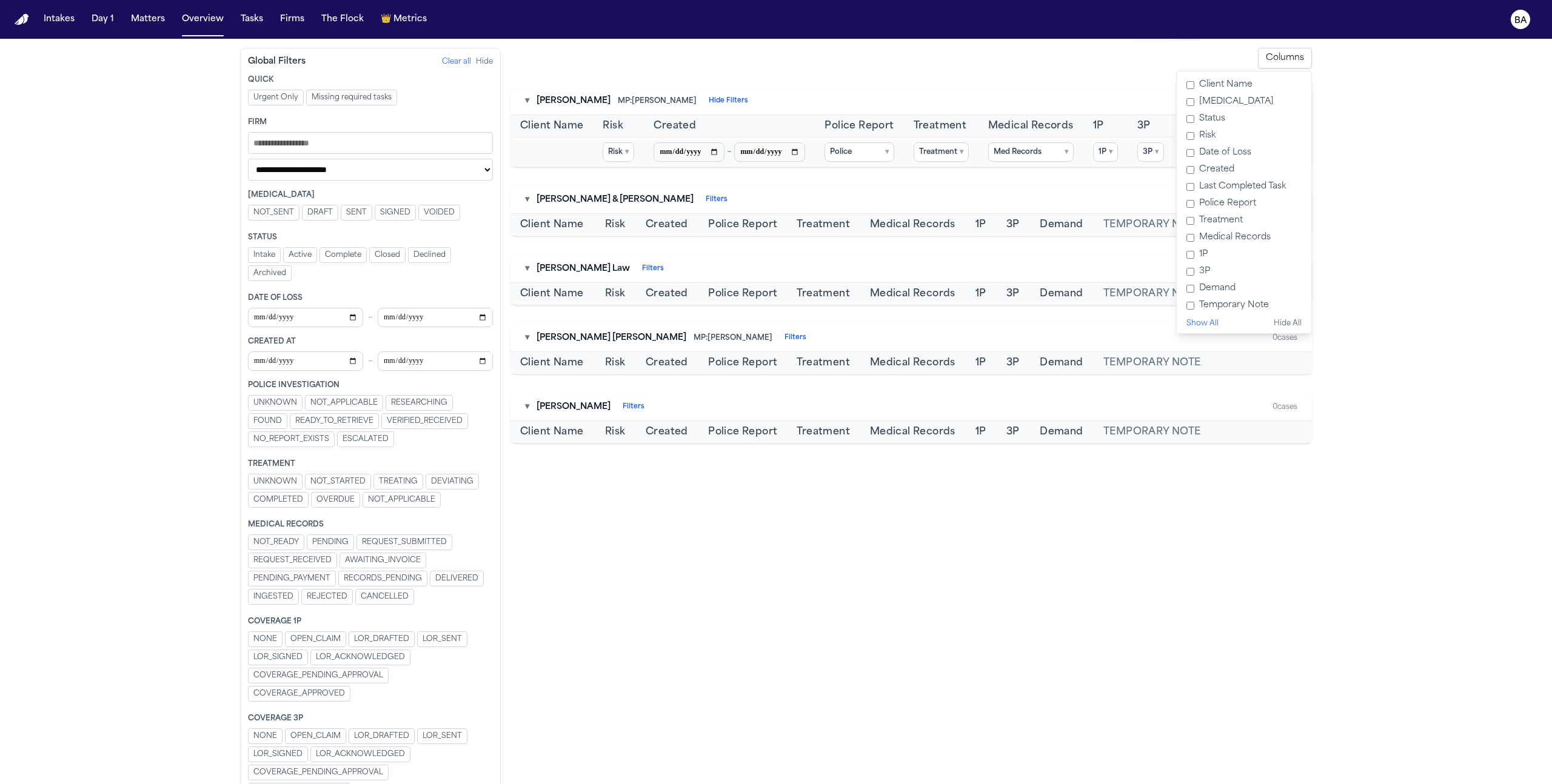
scroll to position [0, 0]
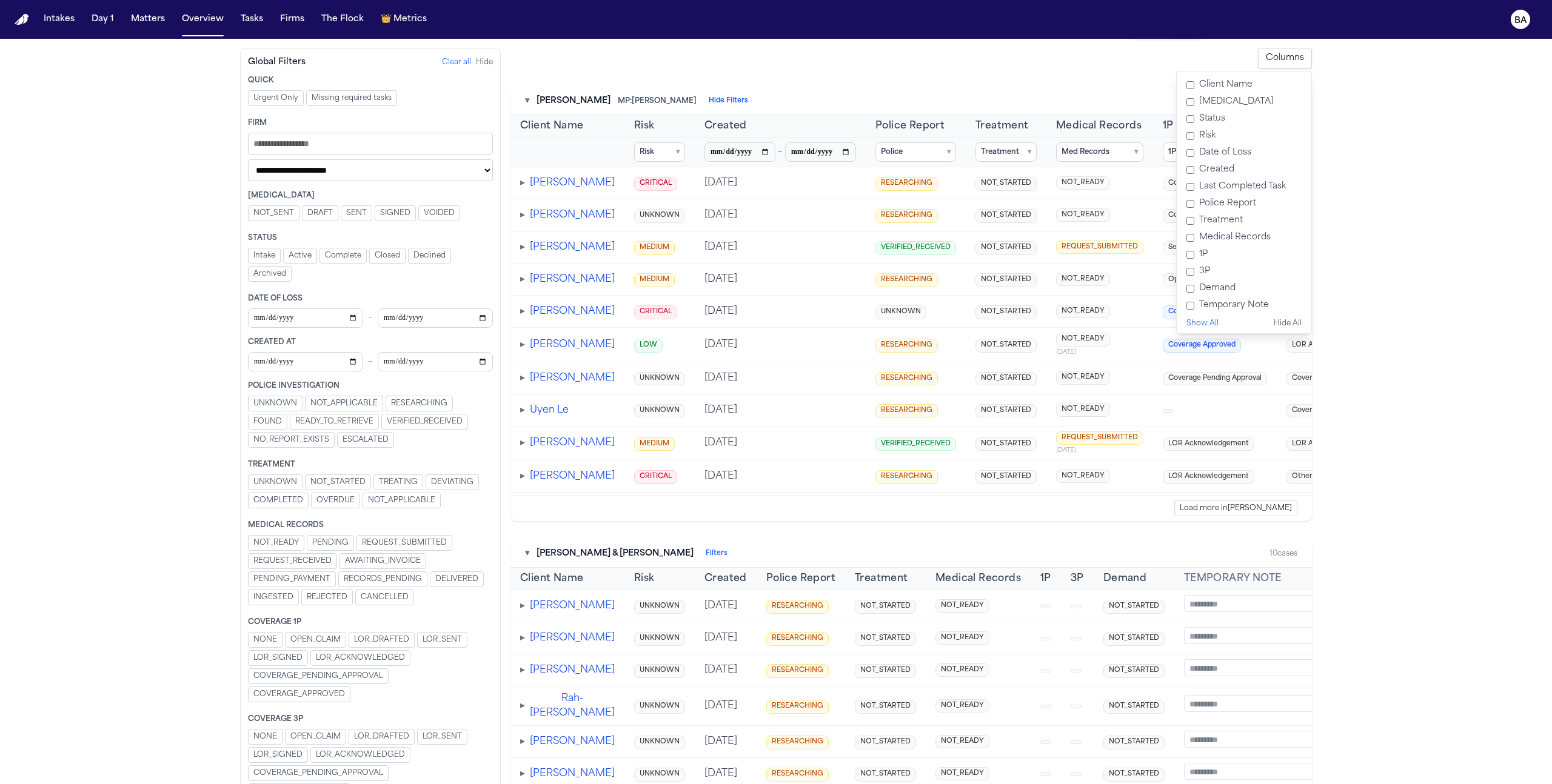
click at [809, 209] on label "Police Report" at bounding box center [1244, 203] width 125 height 17
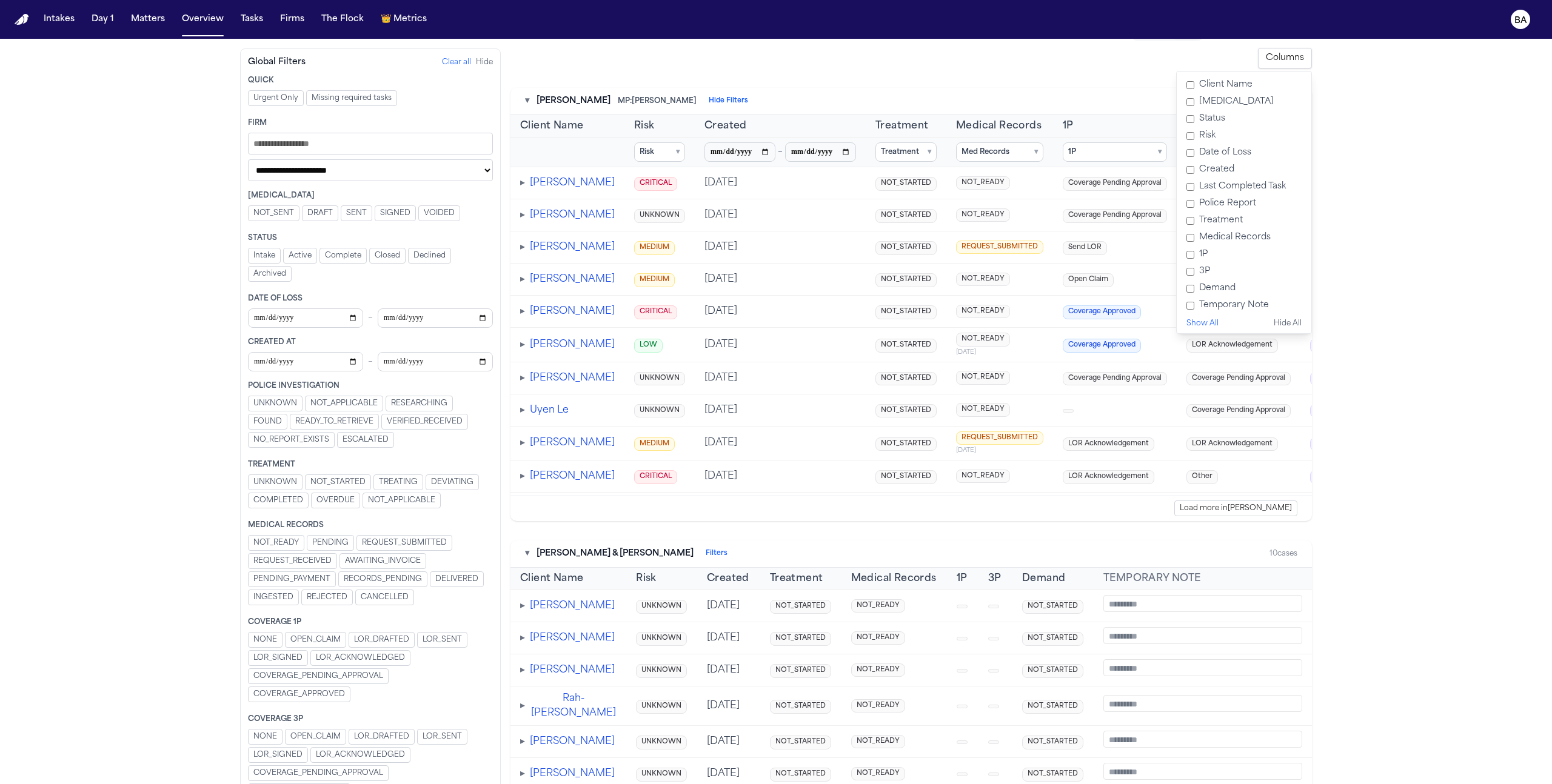
click at [809, 255] on label "1P" at bounding box center [1244, 254] width 125 height 17
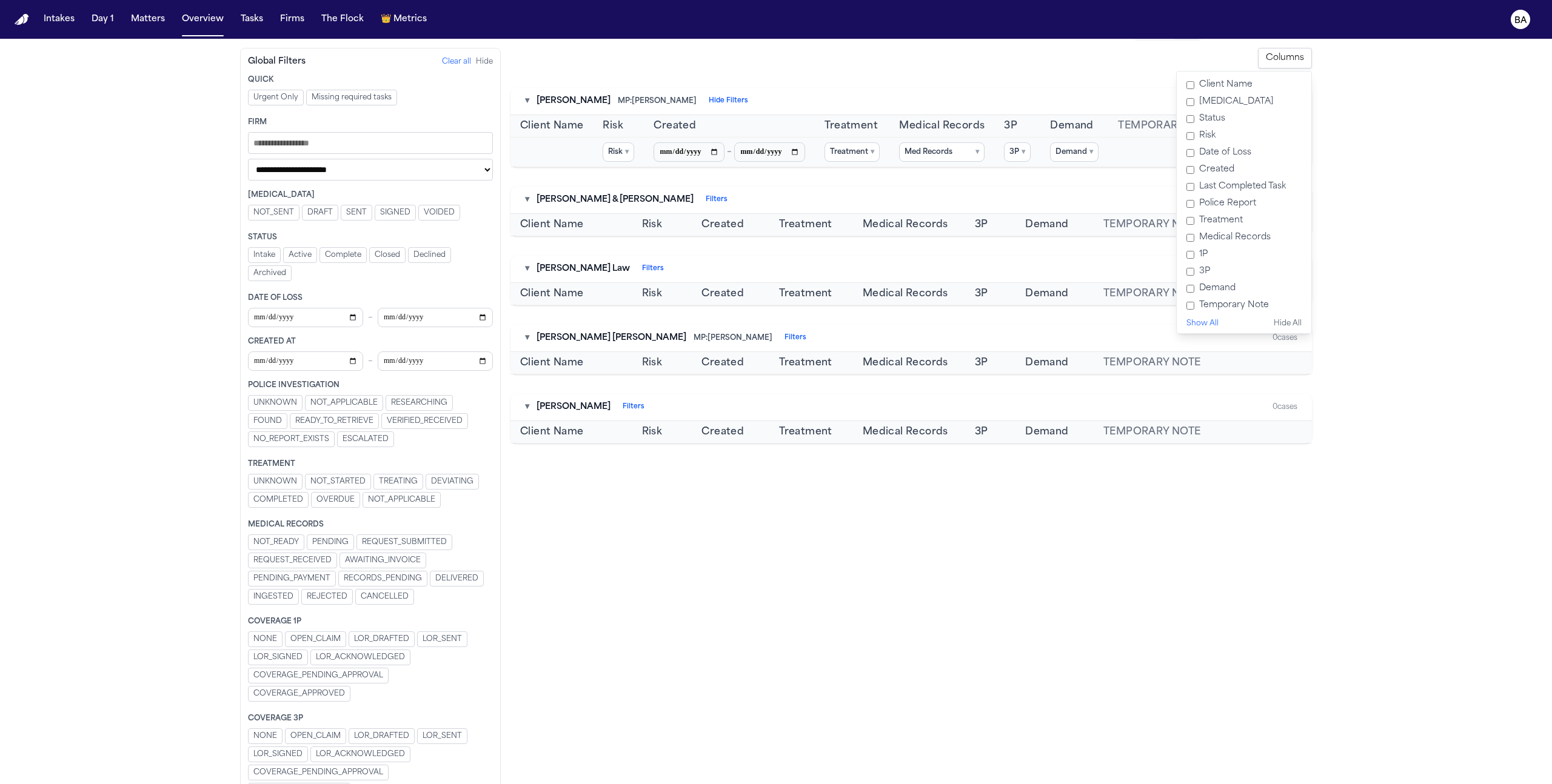
click at [809, 274] on label "3P" at bounding box center [1244, 271] width 125 height 17
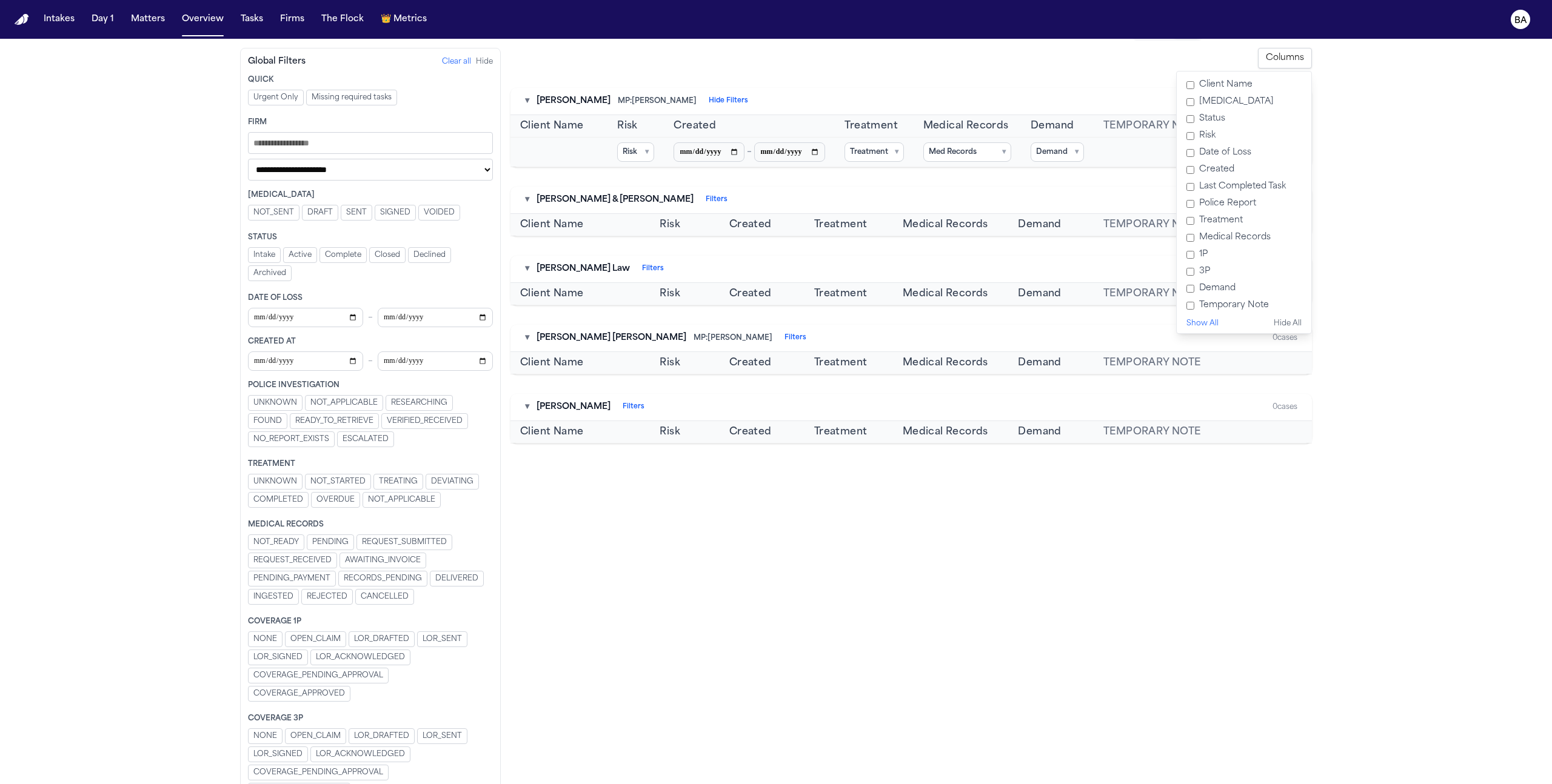
click at [809, 283] on label "Demand" at bounding box center [1244, 288] width 125 height 17
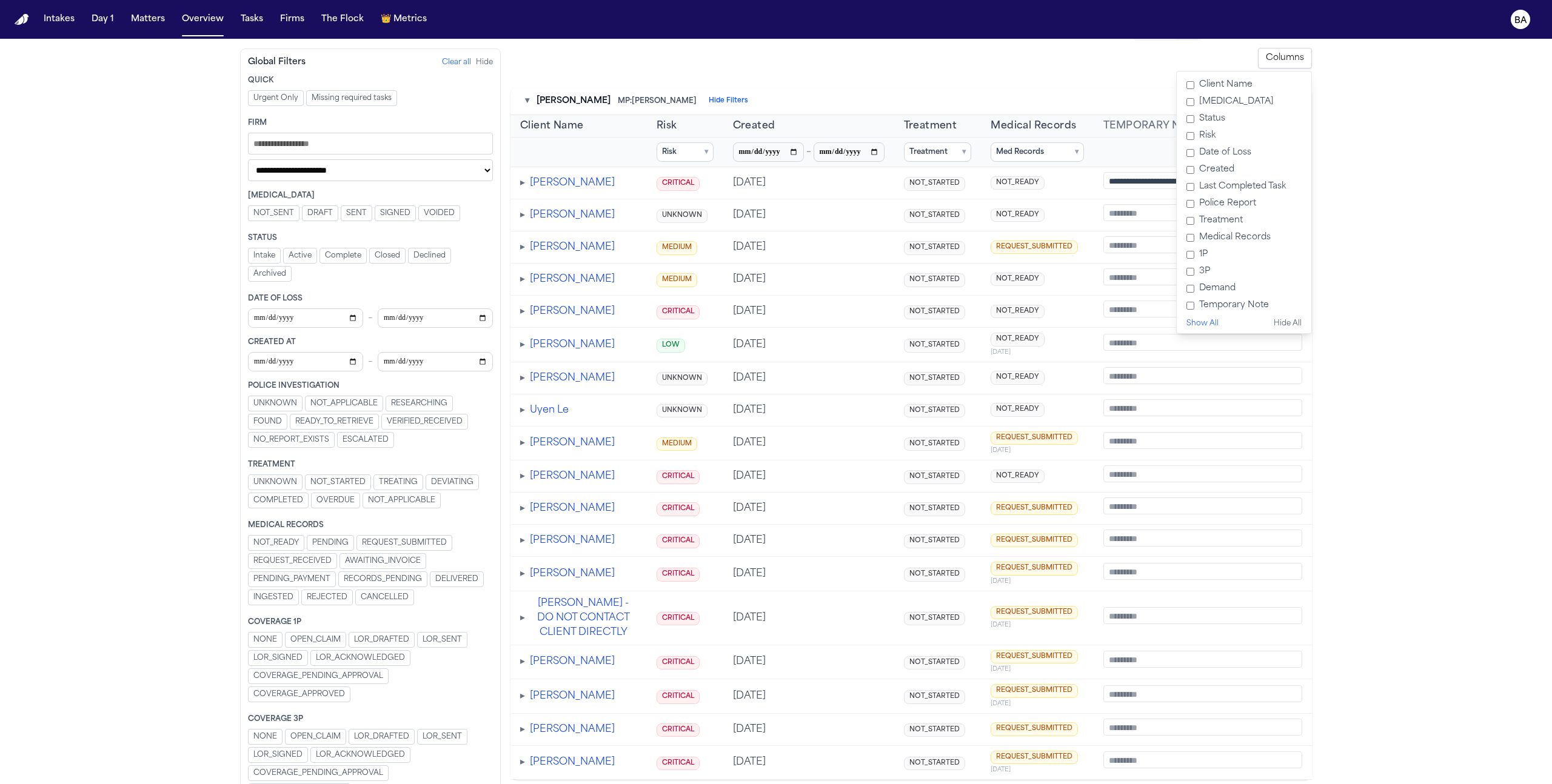
click at [809, 305] on main "**********" at bounding box center [776, 411] width 1552 height 745
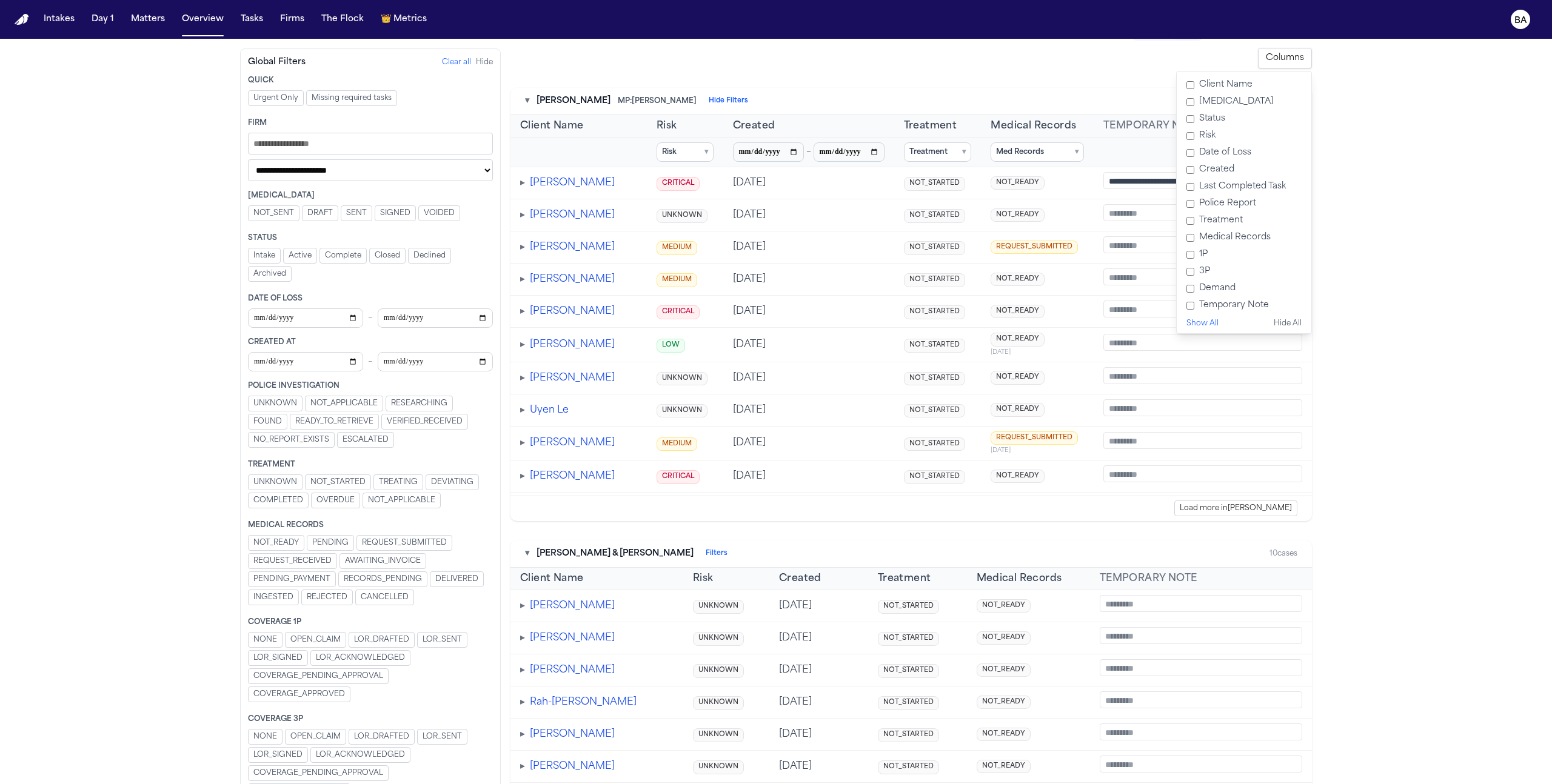
click at [809, 60] on button "Columns" at bounding box center [1284, 58] width 54 height 21
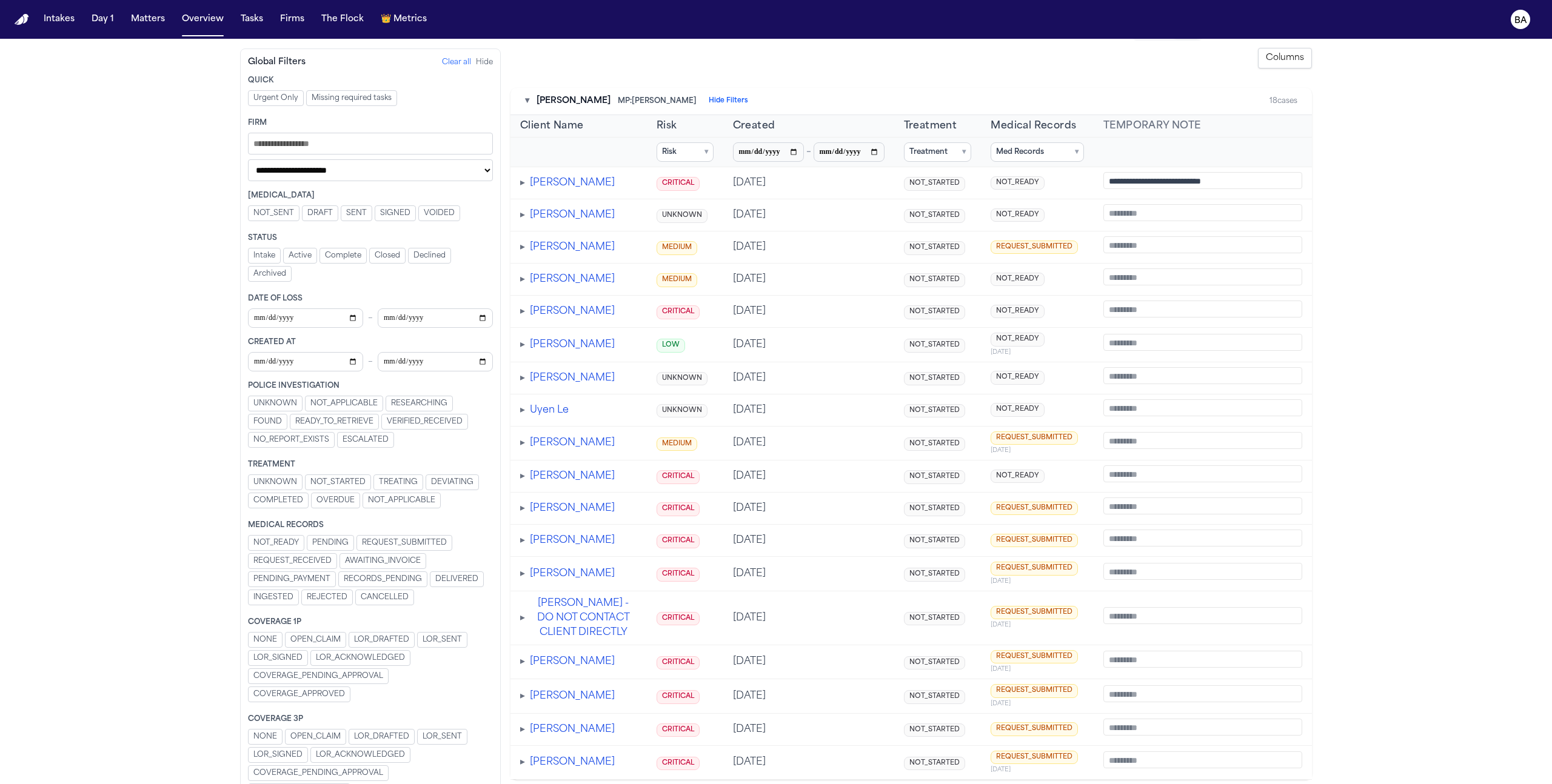
click at [351, 359] on input "Filters" at bounding box center [306, 362] width 115 height 20
type input "**********"
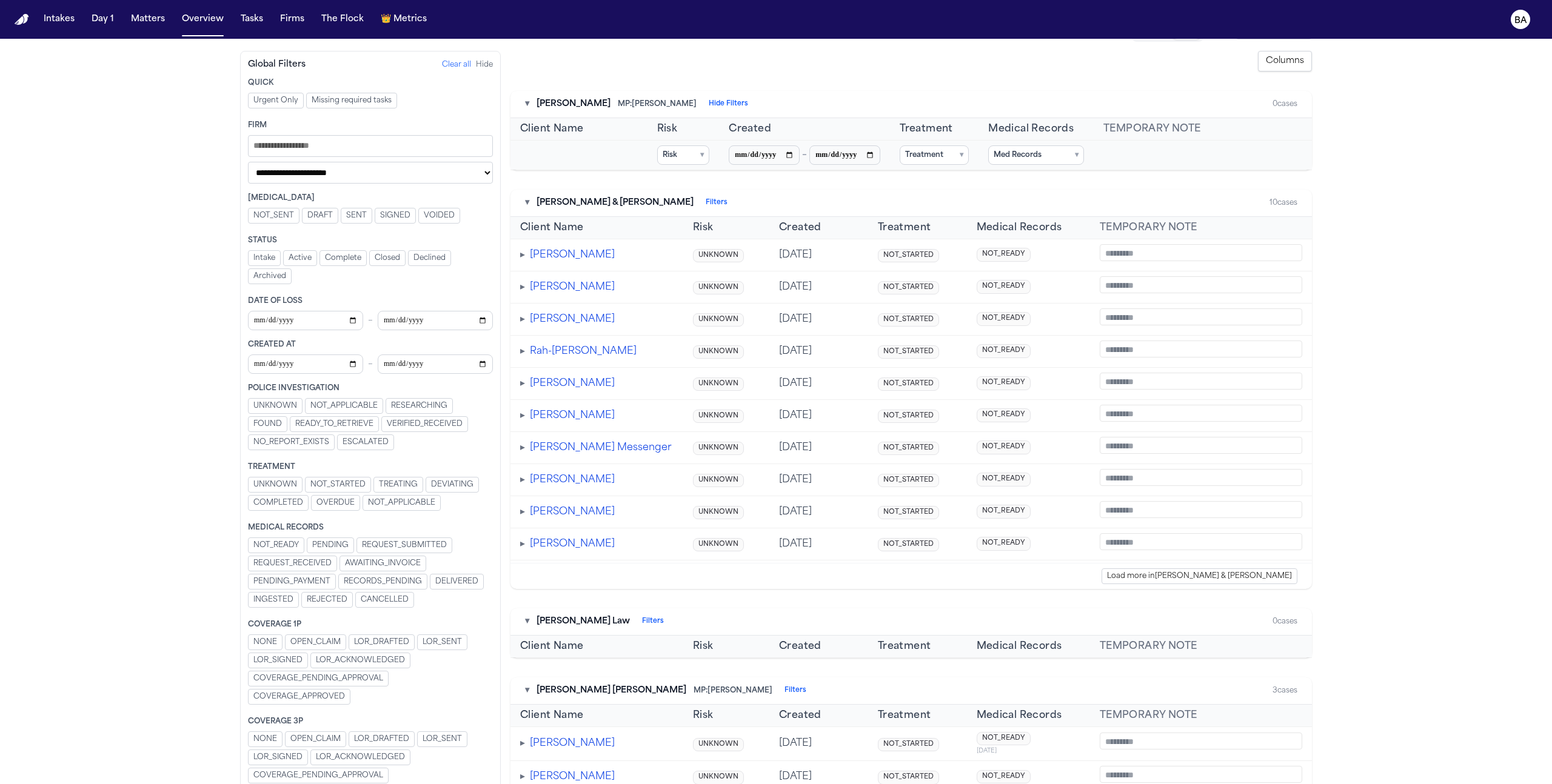
click at [486, 363] on input "Filters" at bounding box center [436, 364] width 115 height 20
type input "**********"
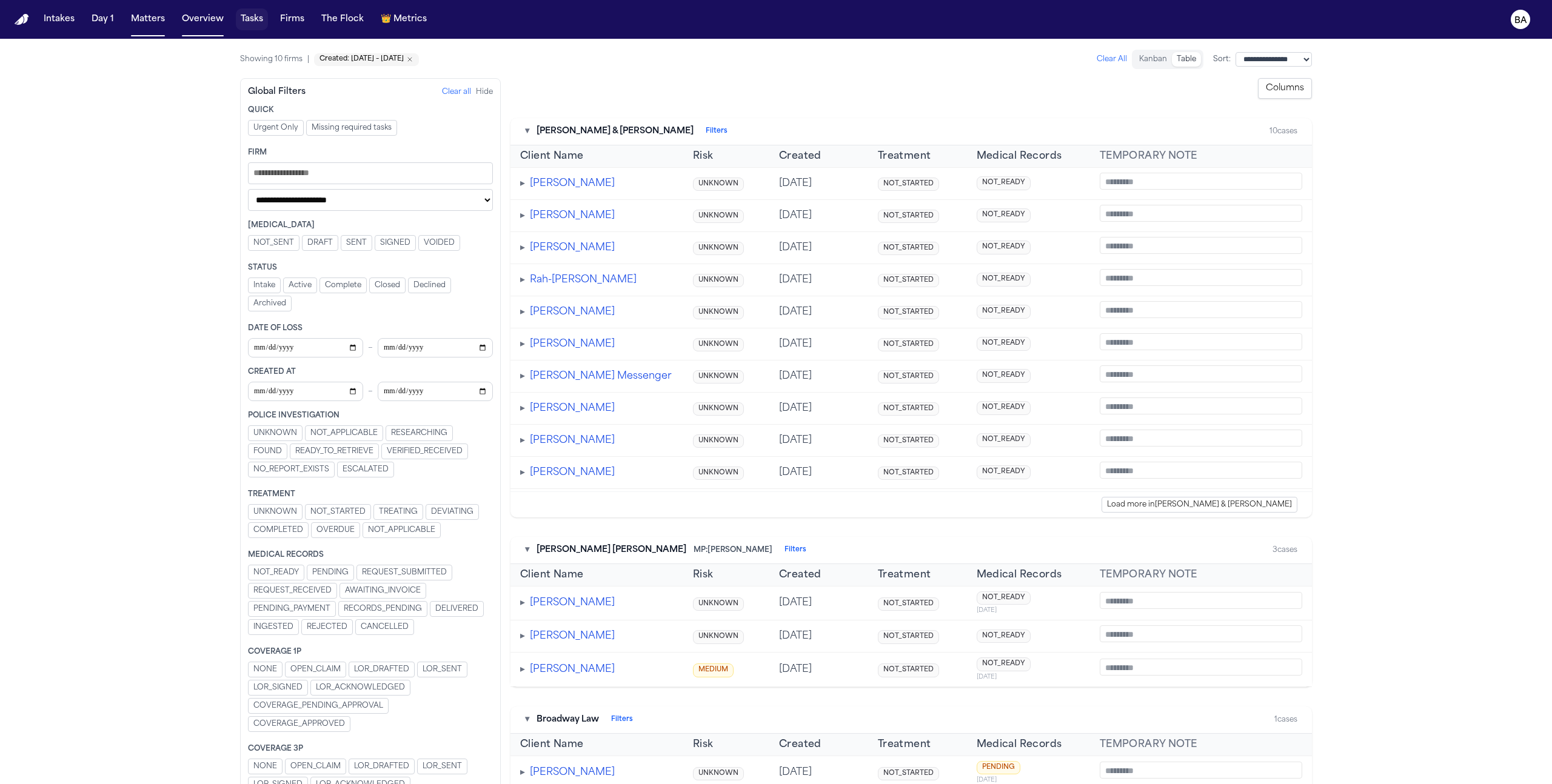
click at [247, 18] on button "Tasks" at bounding box center [252, 19] width 32 height 22
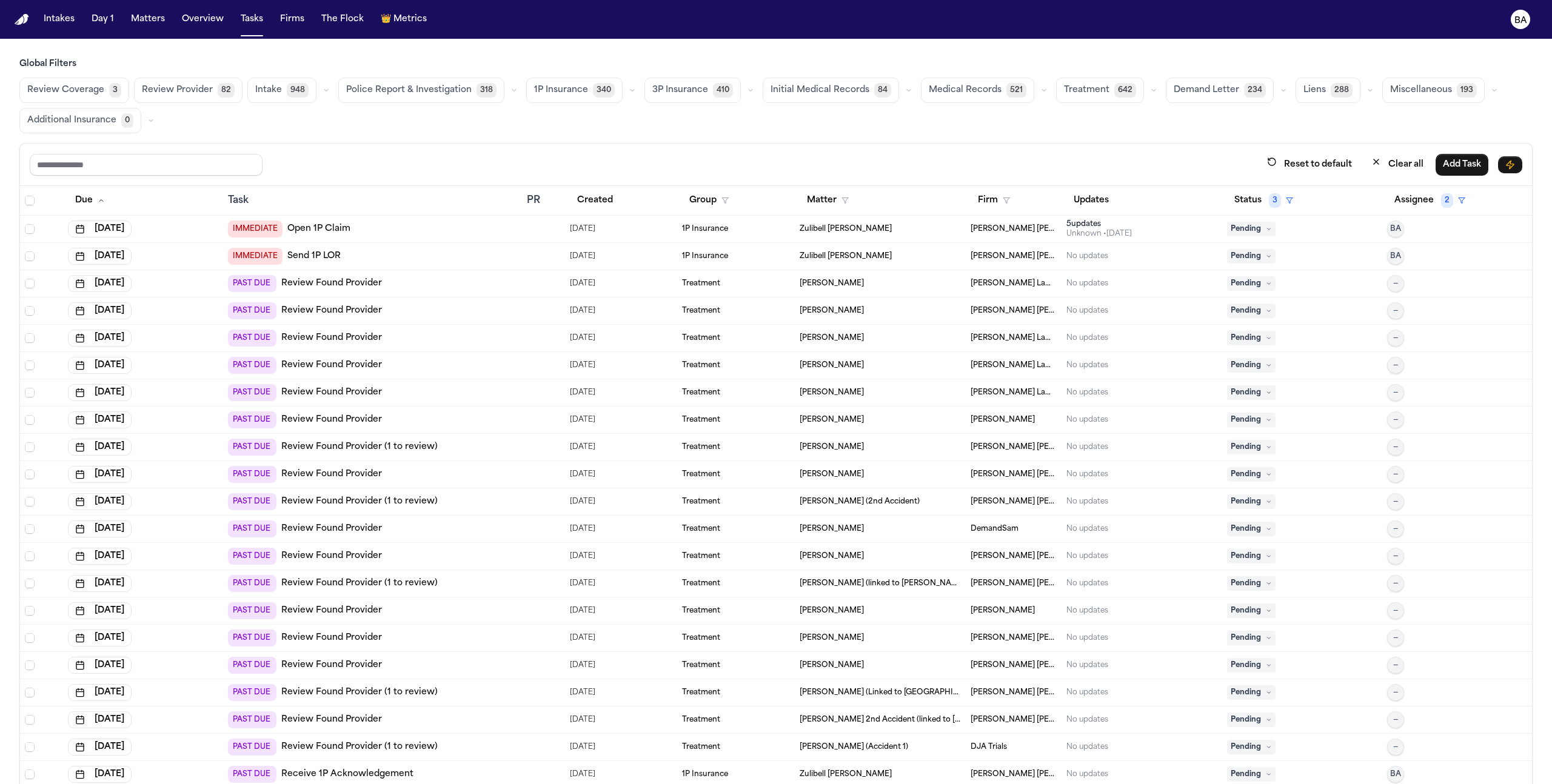
click at [197, 23] on button "Overview" at bounding box center [202, 19] width 51 height 22
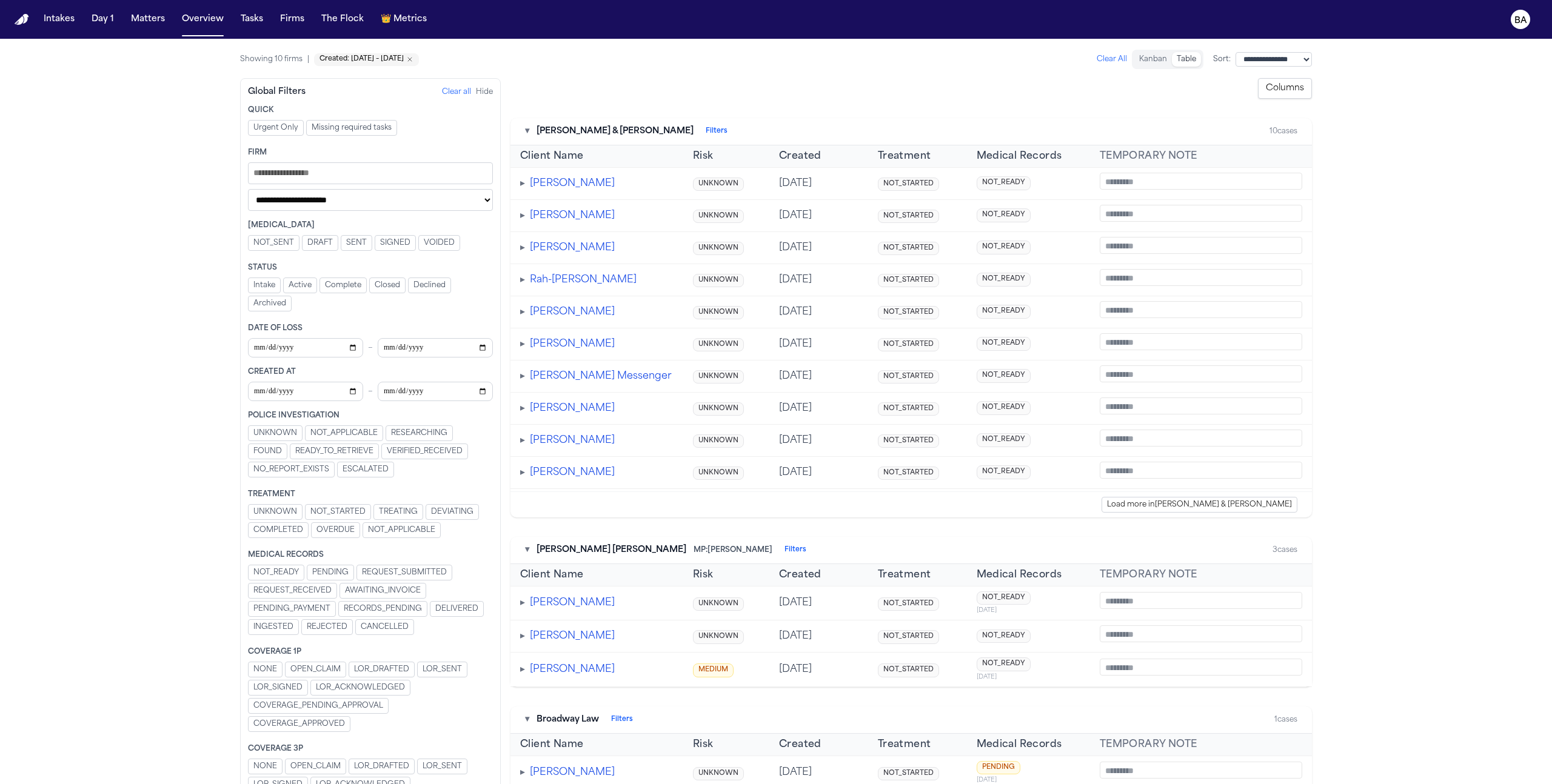
click at [1297, 93] on button "Columns" at bounding box center [1284, 88] width 54 height 21
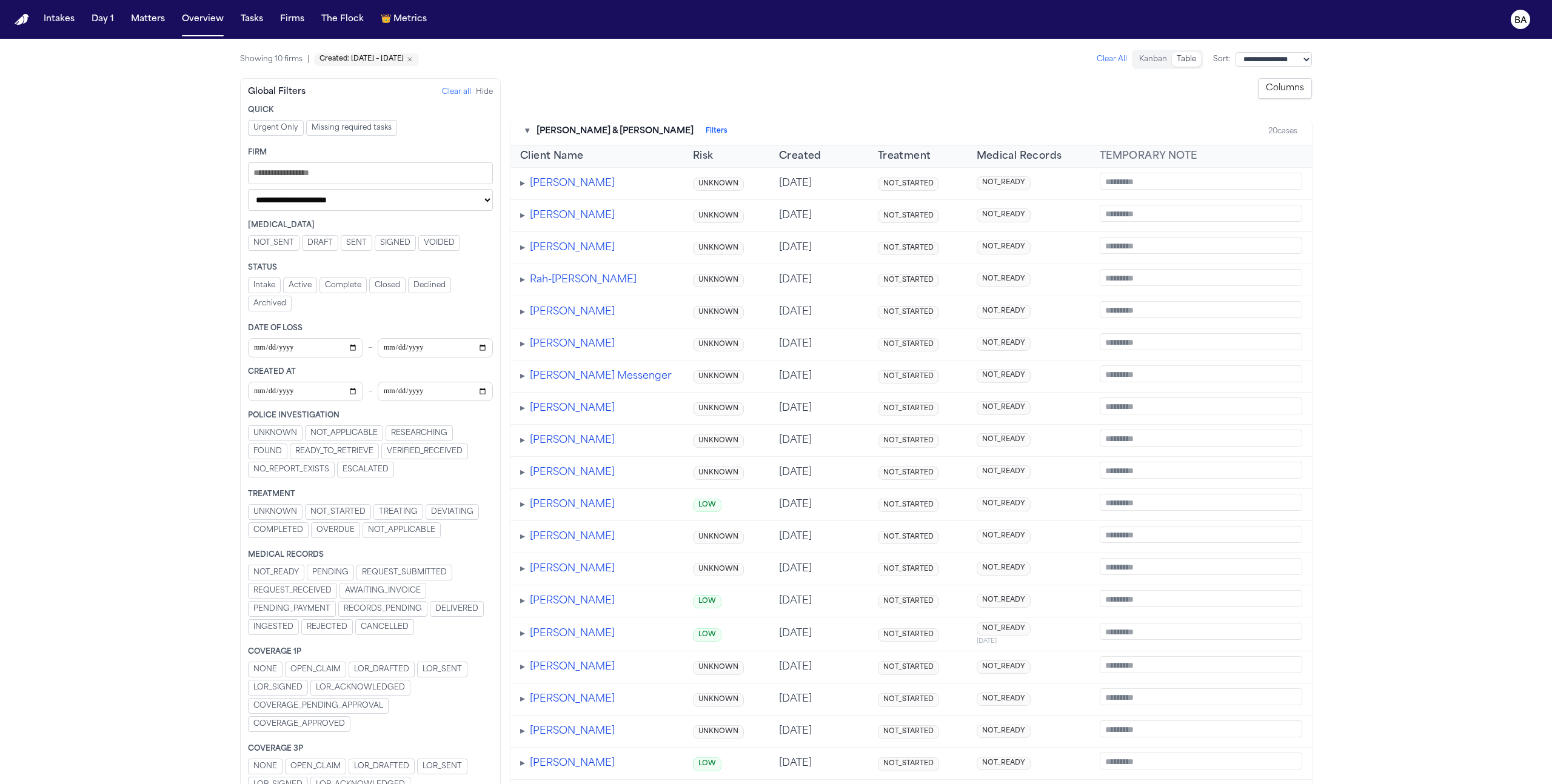
click at [528, 134] on button "▾" at bounding box center [527, 131] width 4 height 12
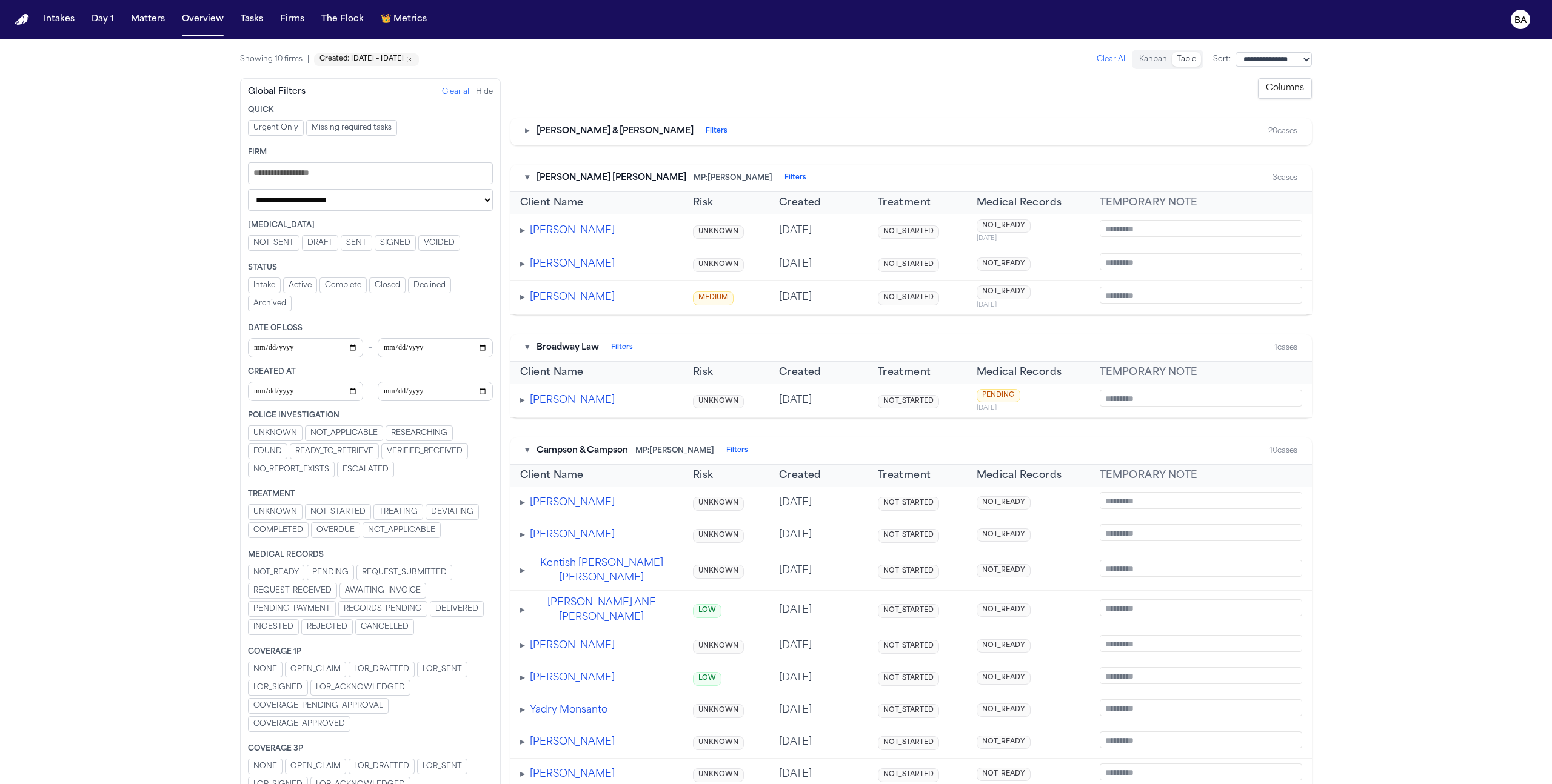
click at [527, 179] on button "▾" at bounding box center [527, 178] width 4 height 12
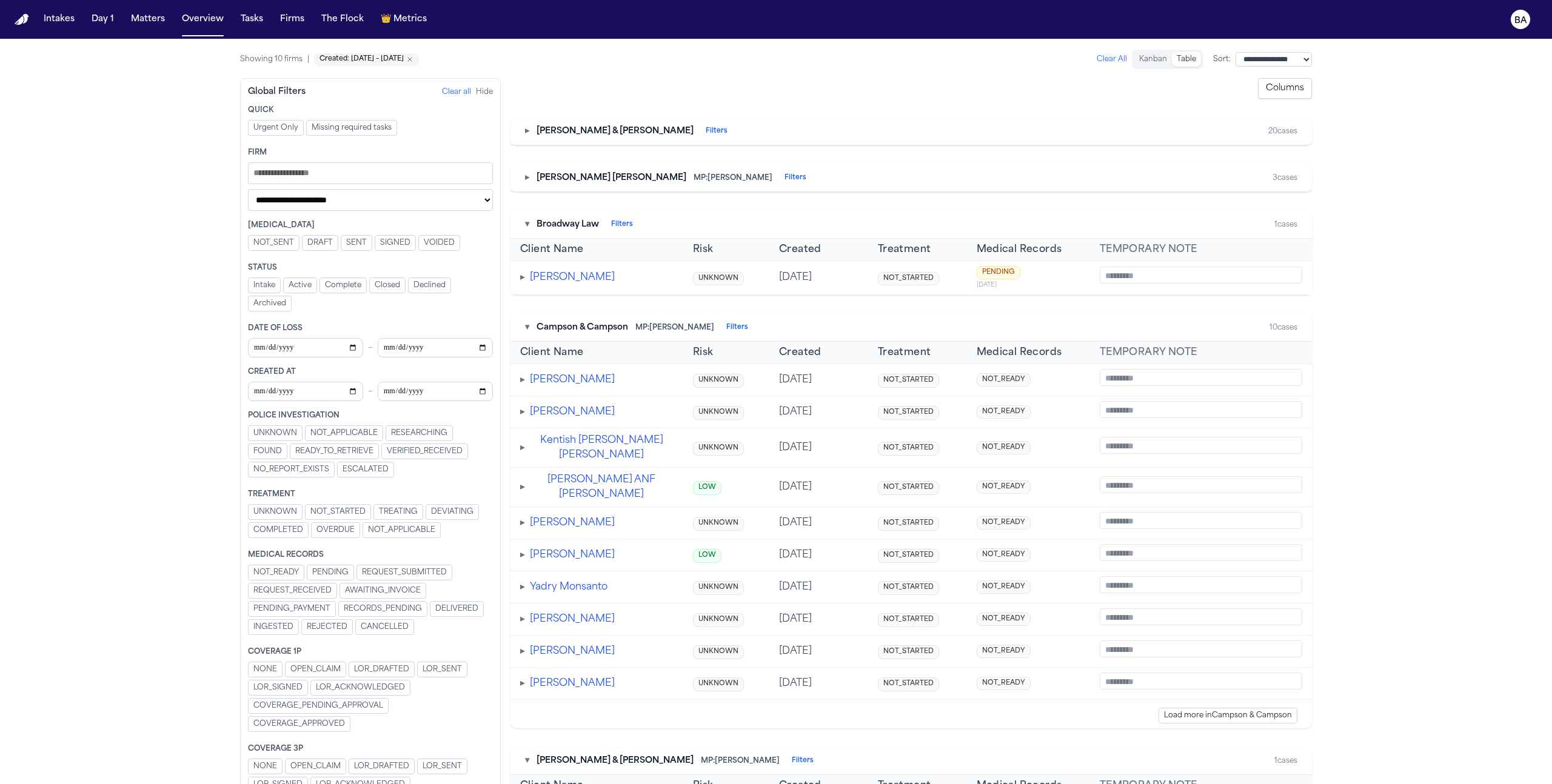
click at [524, 222] on div "▾ Broadway Law Filters 1 cases" at bounding box center [911, 225] width 801 height 27
click at [385, 515] on span "TREATING" at bounding box center [398, 511] width 39 height 10
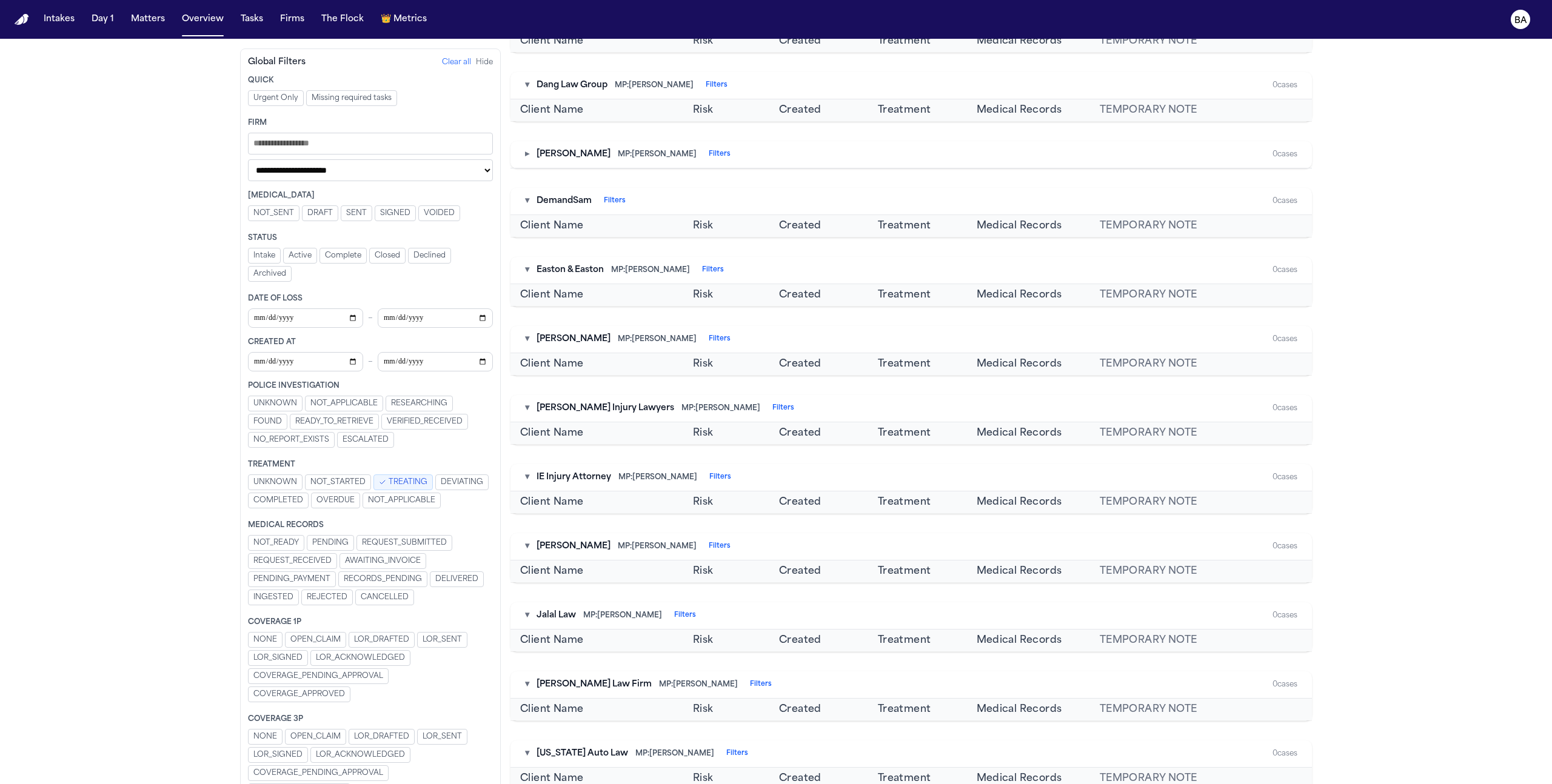
scroll to position [187, 0]
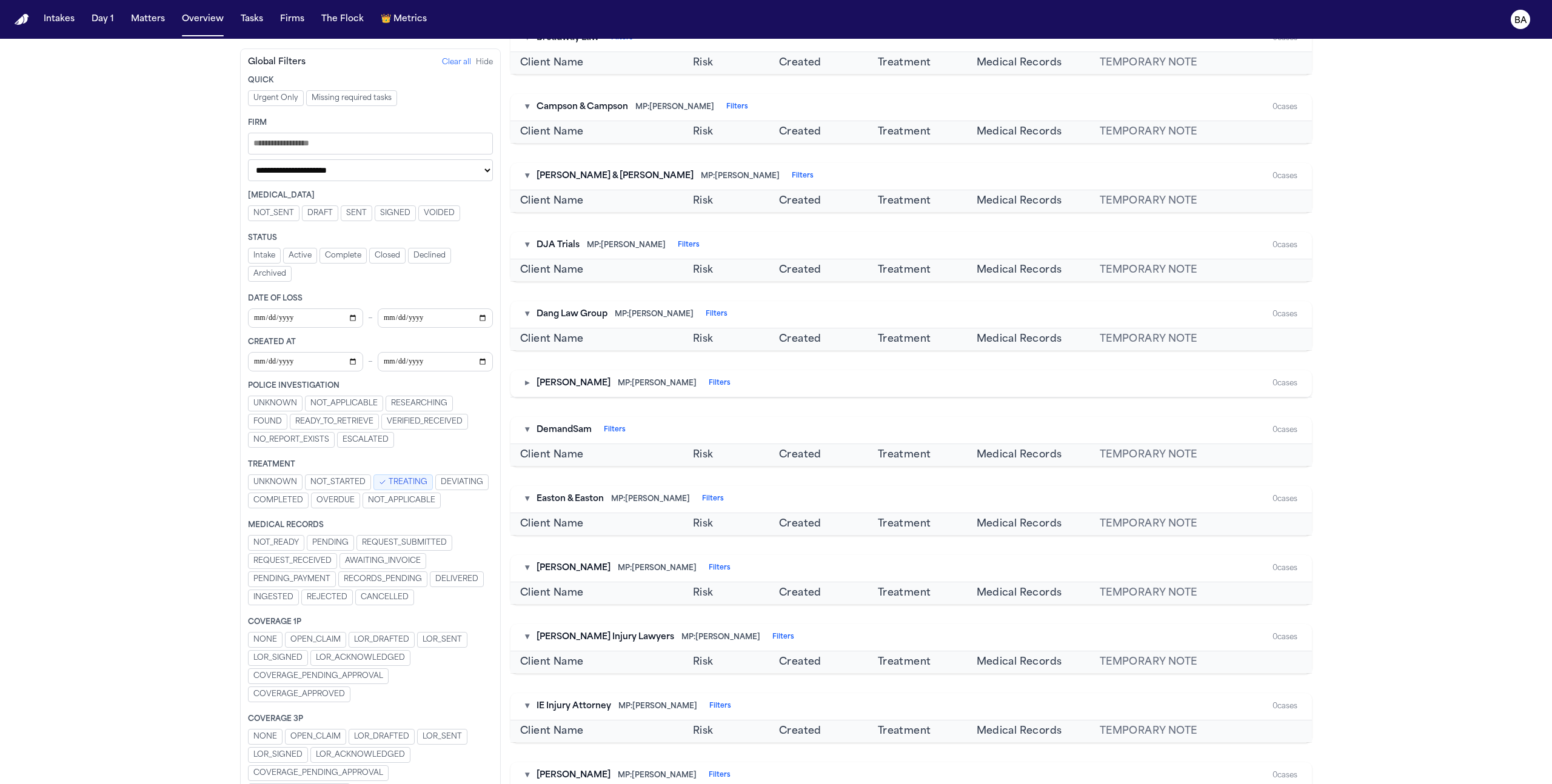
click at [455, 66] on button "Clear all" at bounding box center [456, 62] width 29 height 10
click at [455, 63] on button "Clear all" at bounding box center [456, 62] width 29 height 10
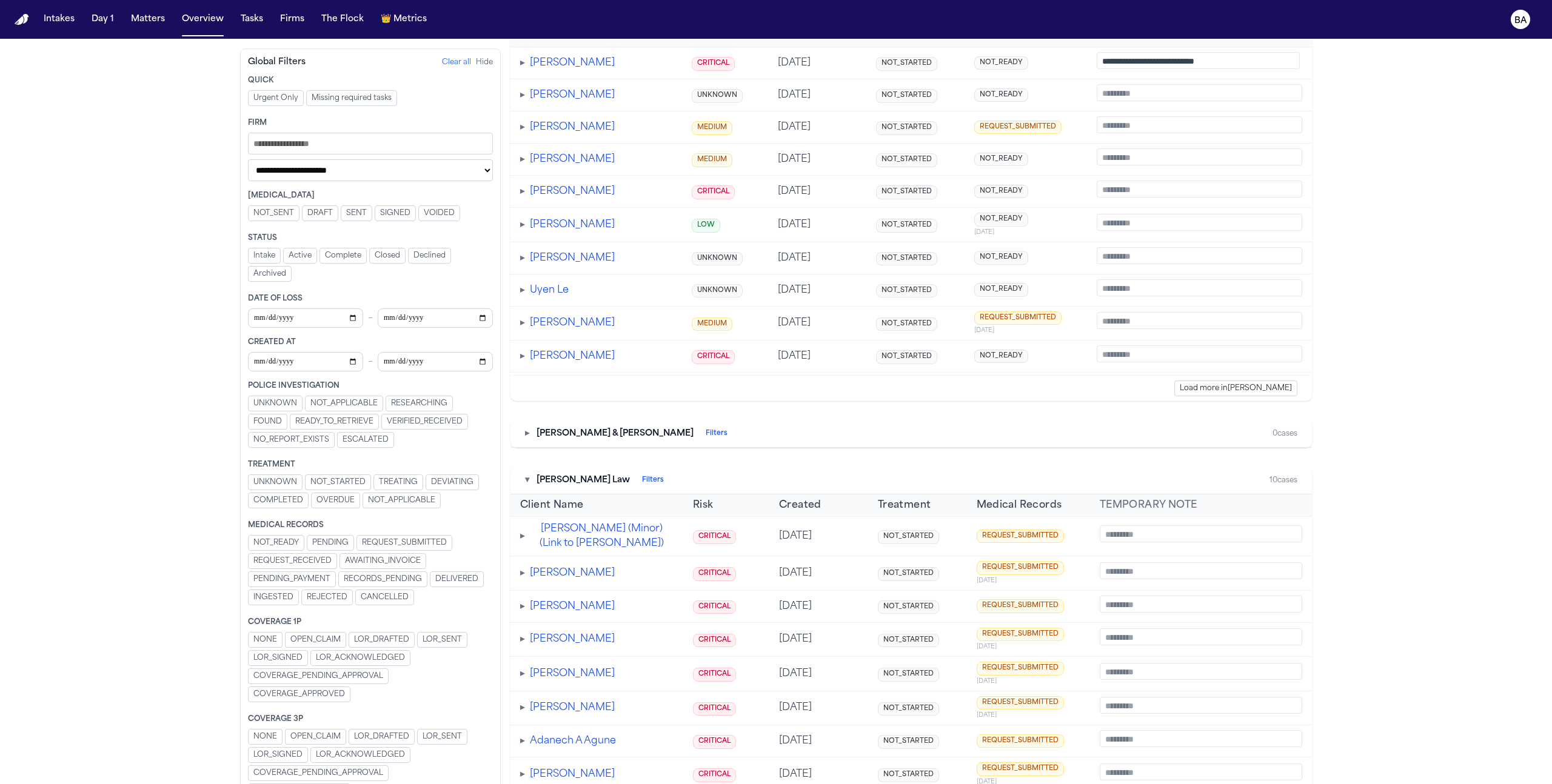
scroll to position [0, 0]
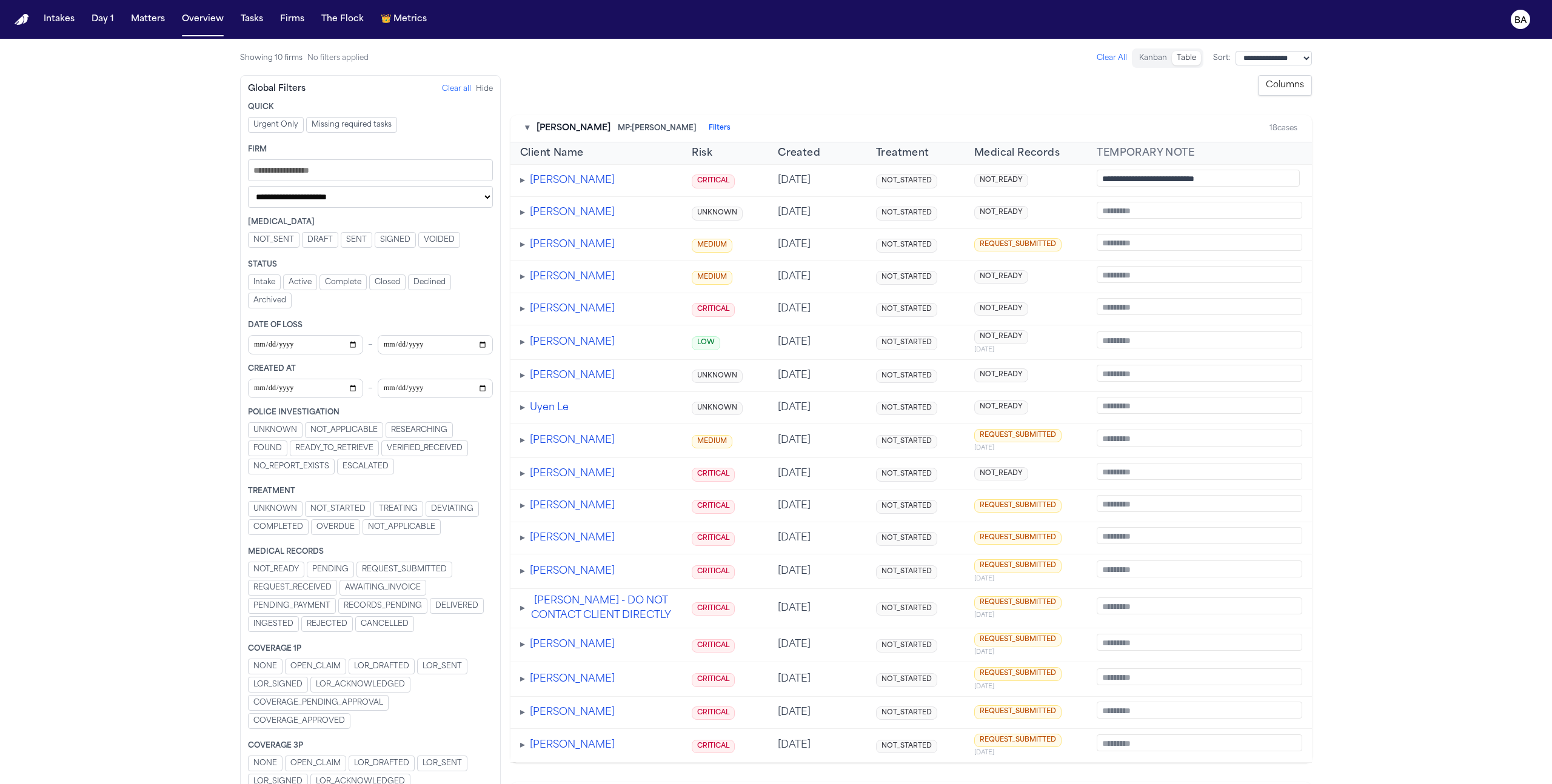
click at [527, 120] on div "▾ Albert Le MP: Michelle Landazabal Filters 18 cases" at bounding box center [911, 129] width 801 height 27
click at [527, 127] on button "▾" at bounding box center [527, 128] width 4 height 12
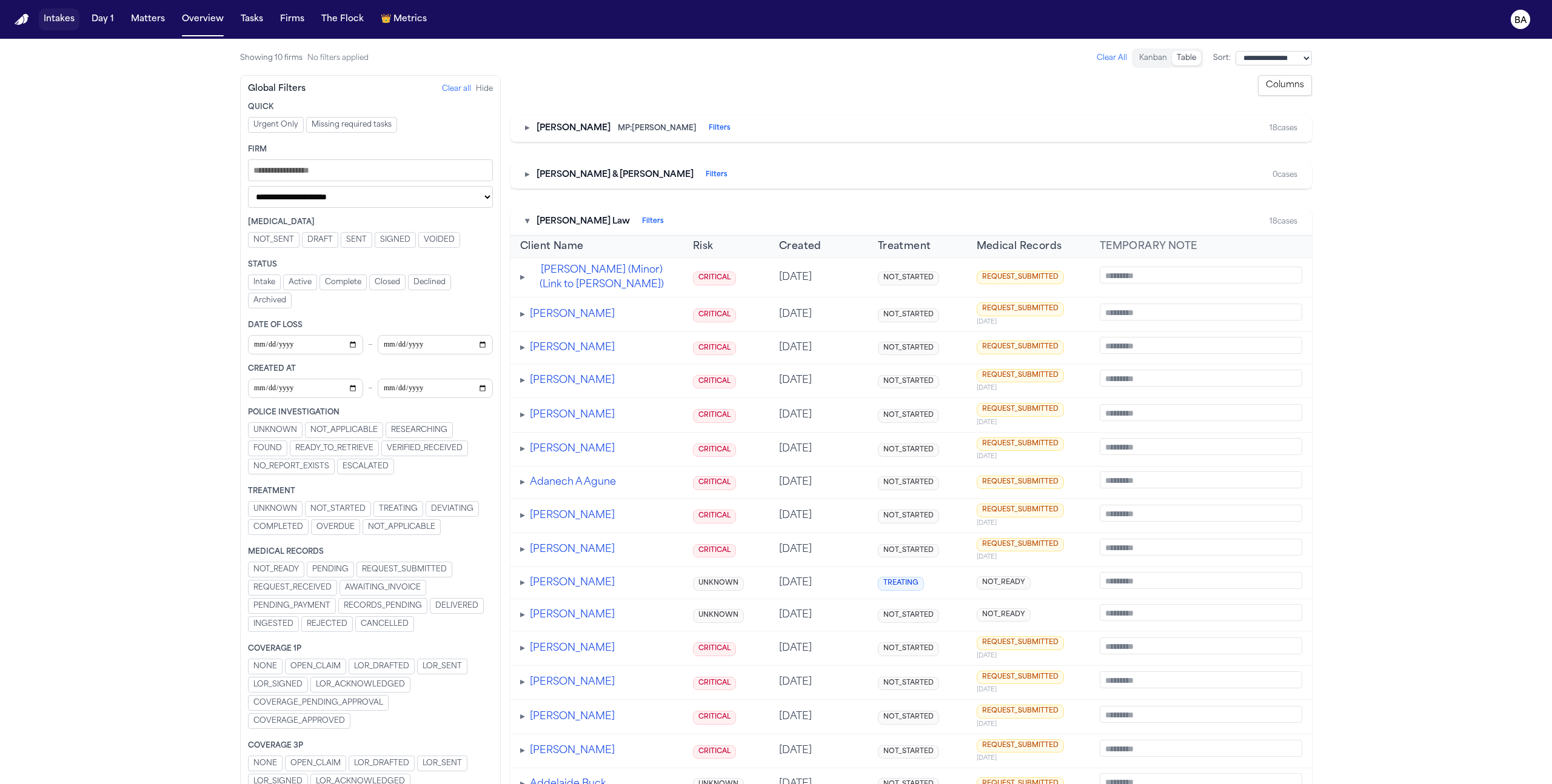
click at [61, 21] on button "Intakes" at bounding box center [59, 19] width 41 height 22
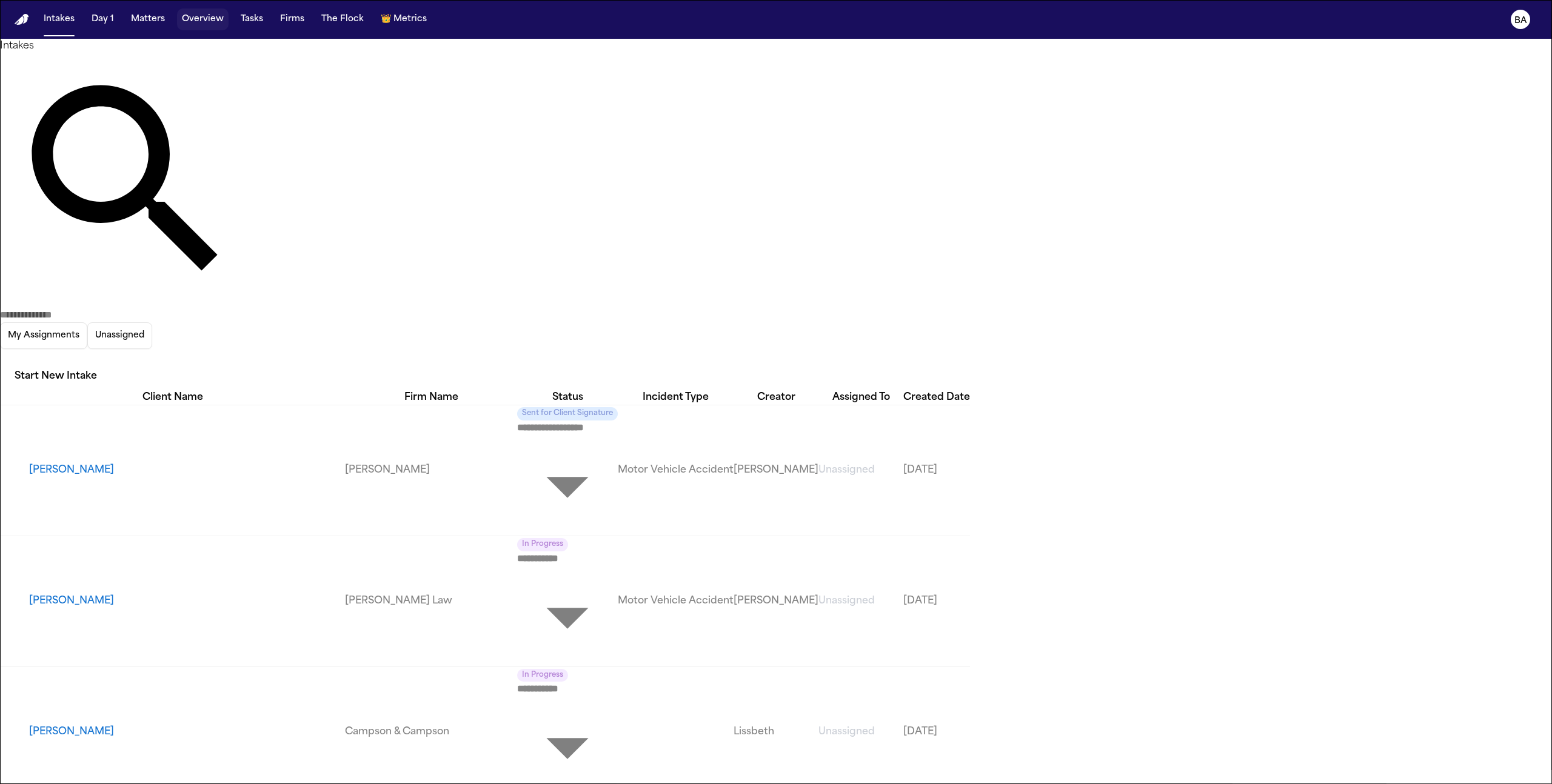
click at [195, 22] on button "Overview" at bounding box center [202, 19] width 51 height 22
